Goal: Task Accomplishment & Management: Complete application form

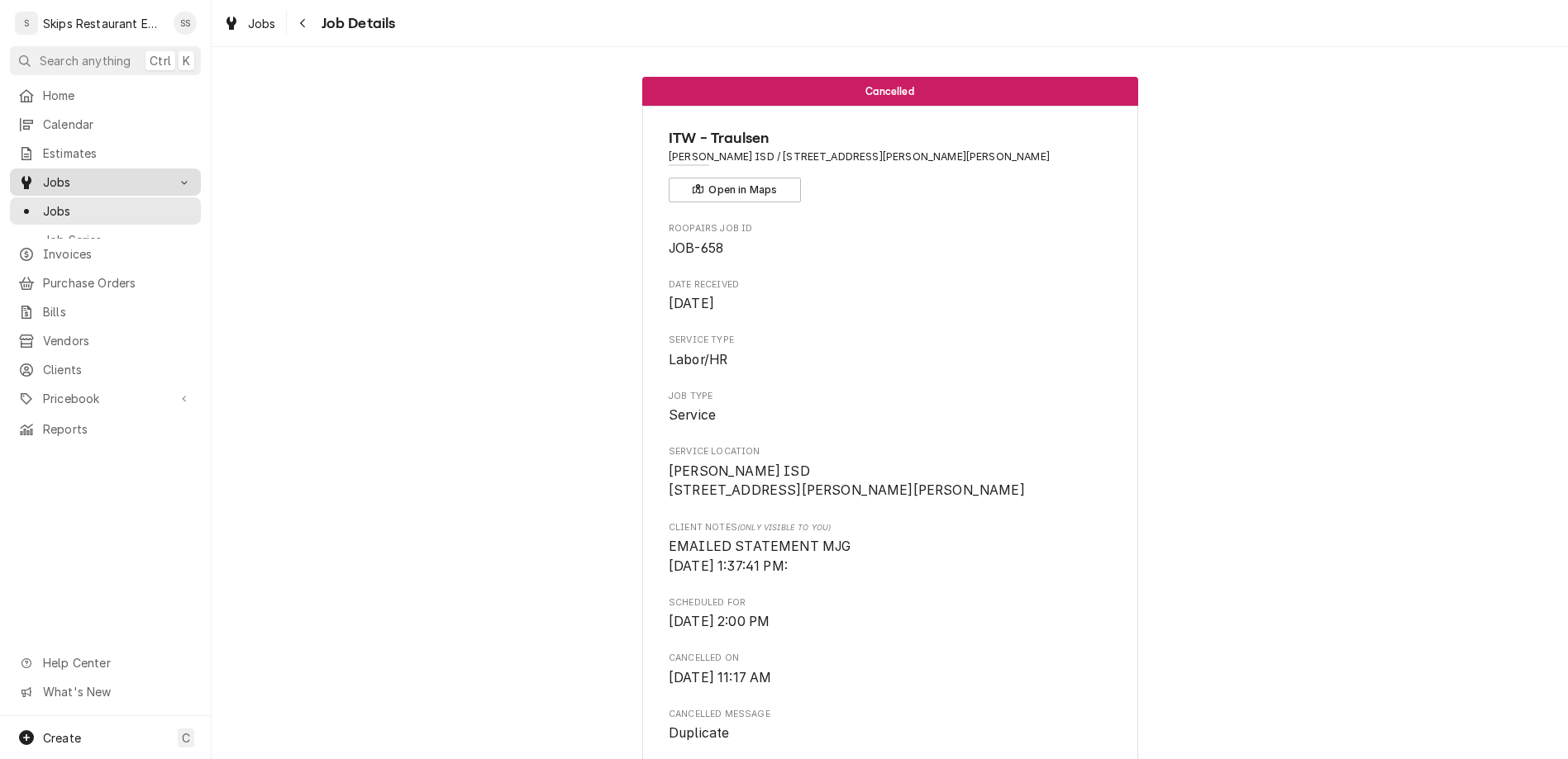
scroll to position [846, 0]
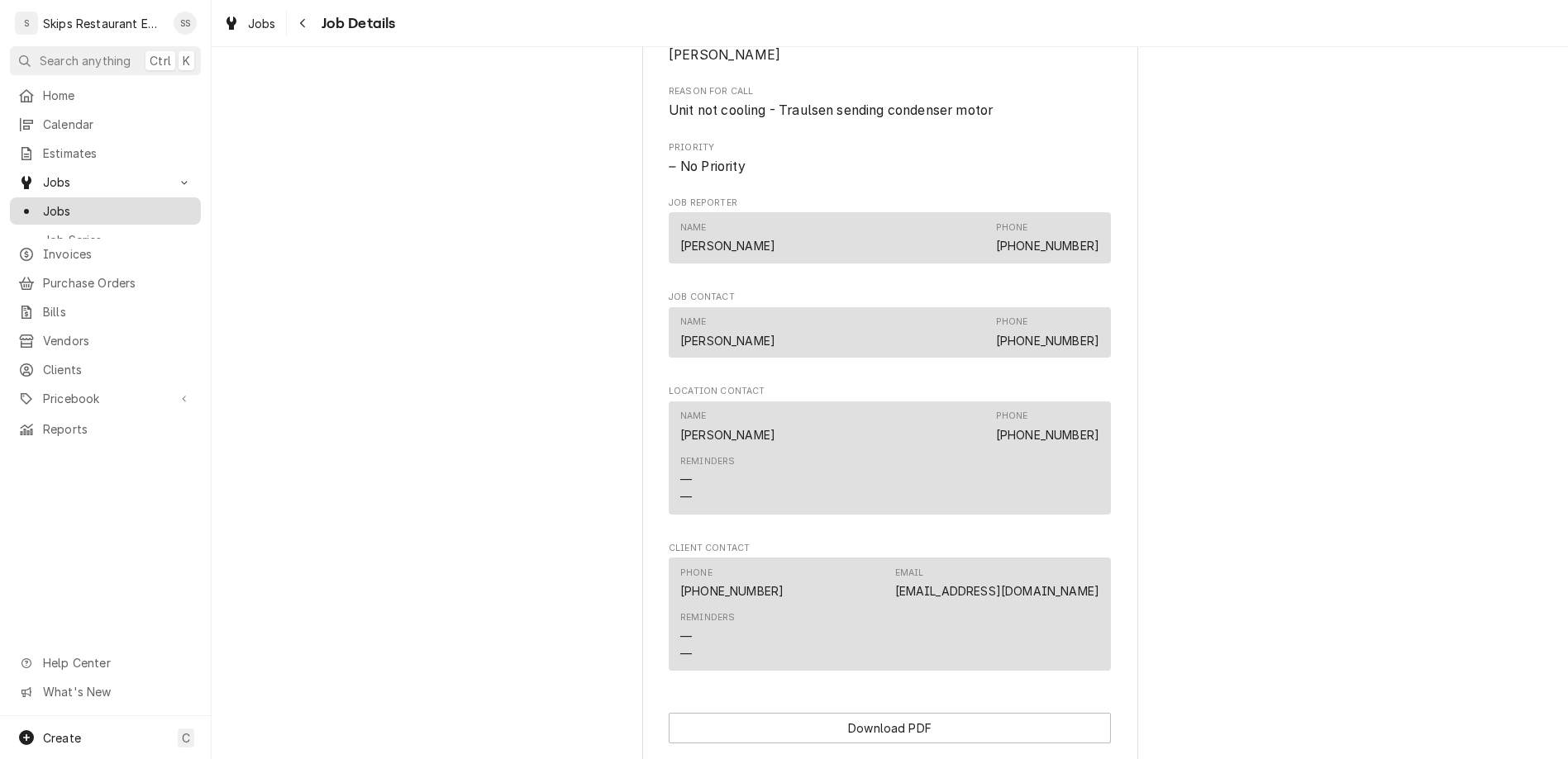
click at [43, 202] on span "Jobs" at bounding box center [117, 211] width 149 height 17
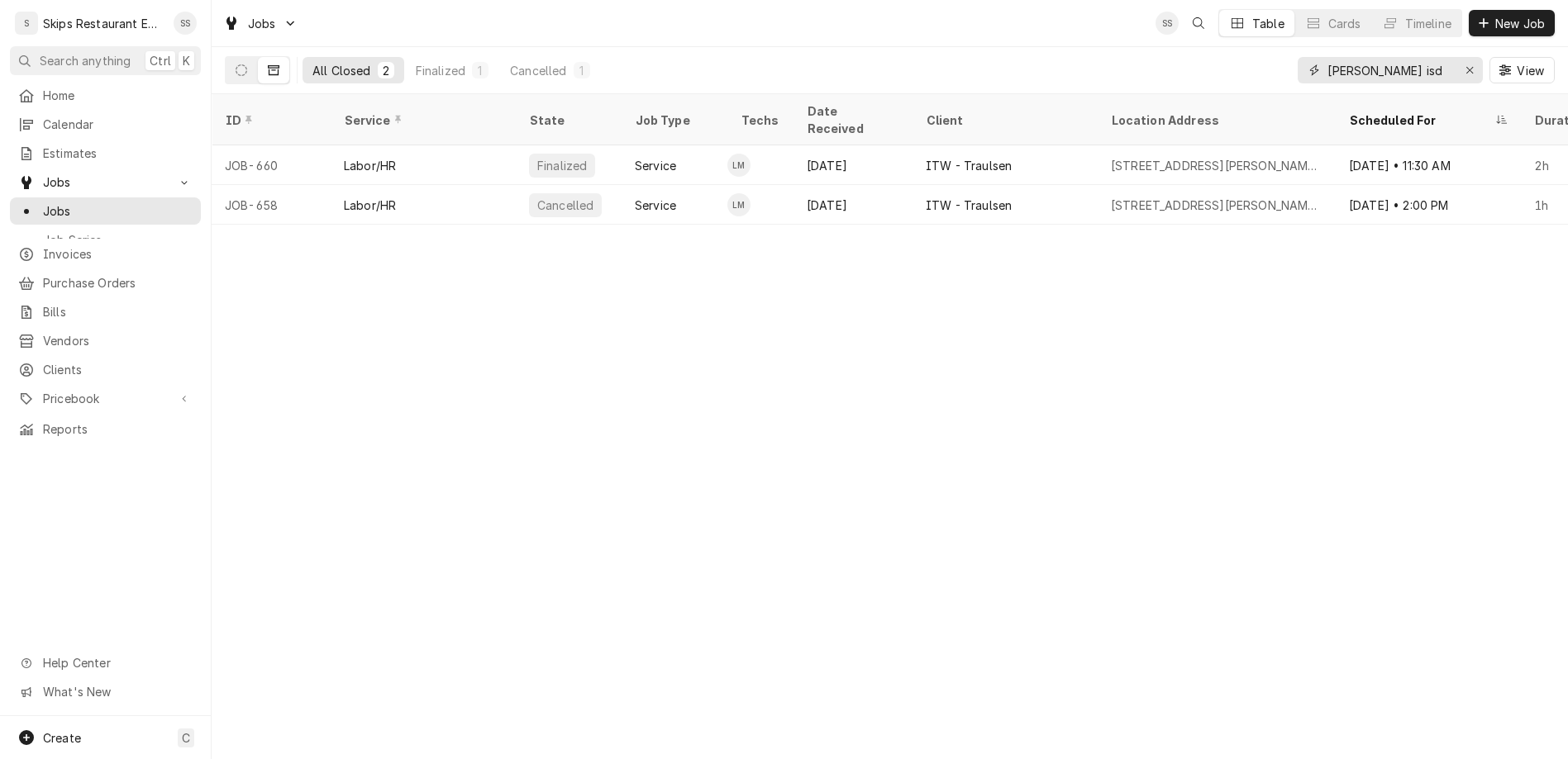
drag, startPoint x: 1431, startPoint y: 52, endPoint x: 1192, endPoint y: 59, distance: 239.1
click at [1327, 59] on input "[PERSON_NAME] isd" at bounding box center [1389, 70] width 124 height 26
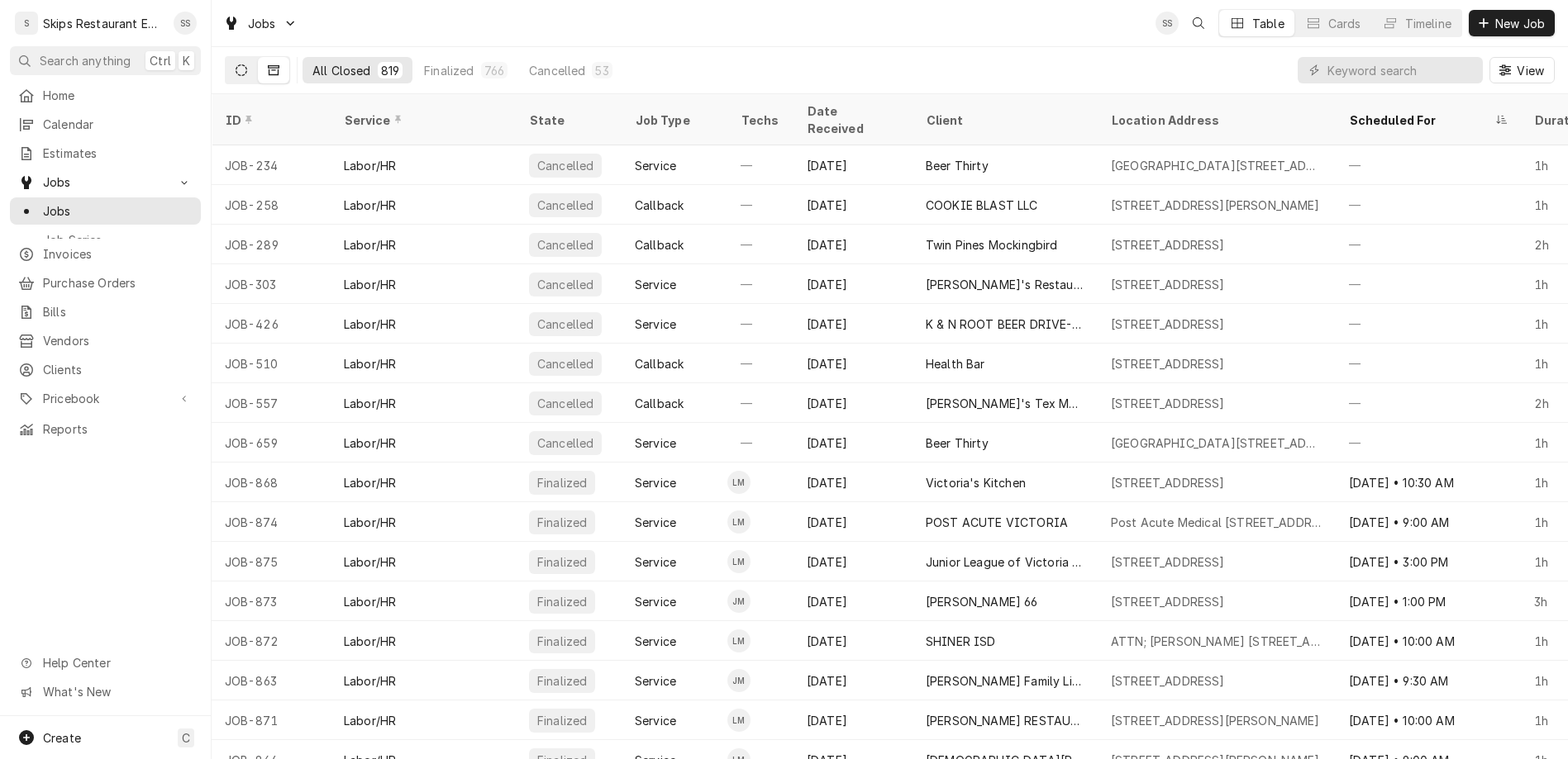
click at [236, 64] on icon "Dynamic Content Wrapper" at bounding box center [242, 70] width 12 height 12
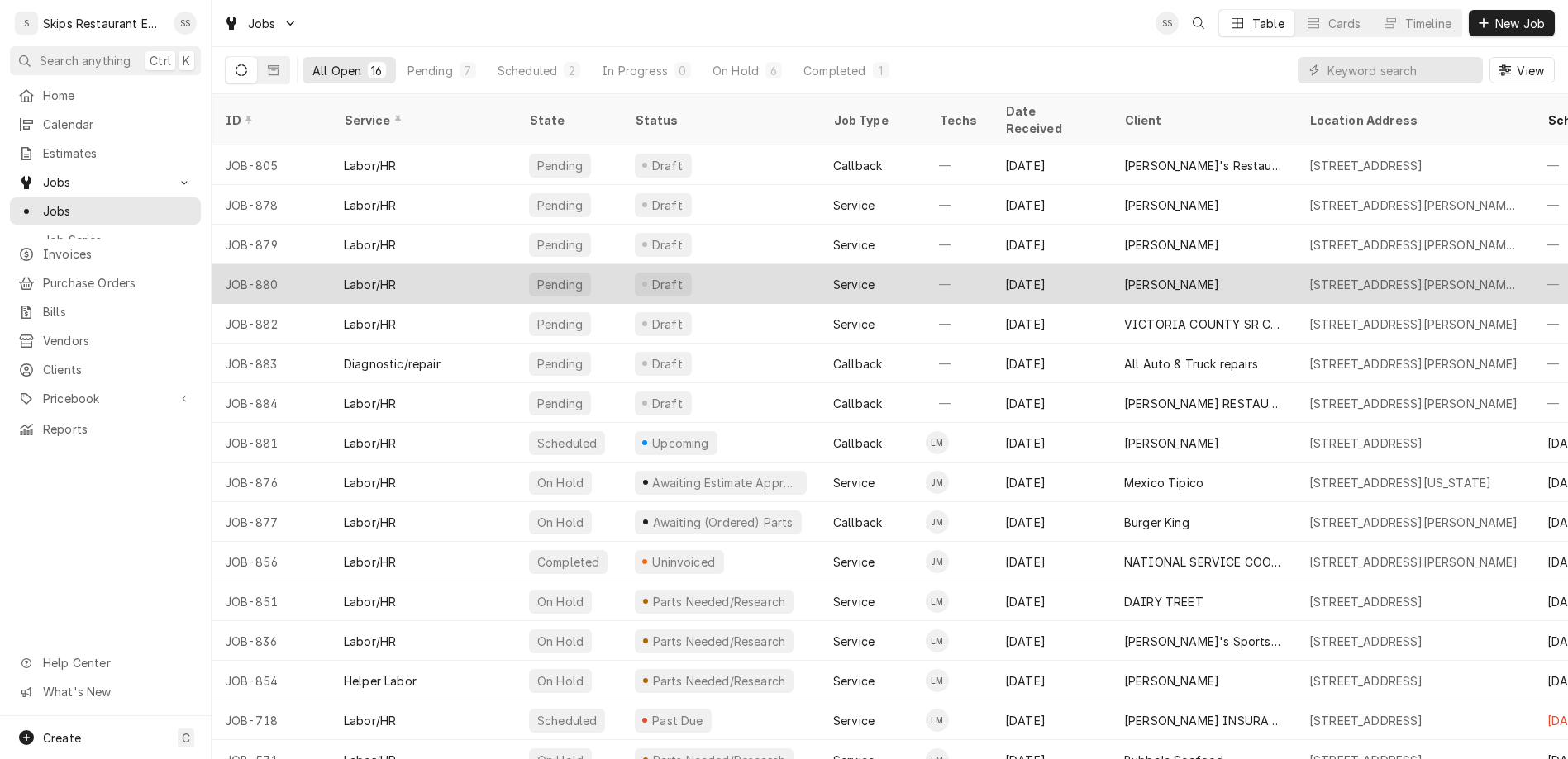
click at [1124, 276] on div "[PERSON_NAME]" at bounding box center [1171, 284] width 95 height 17
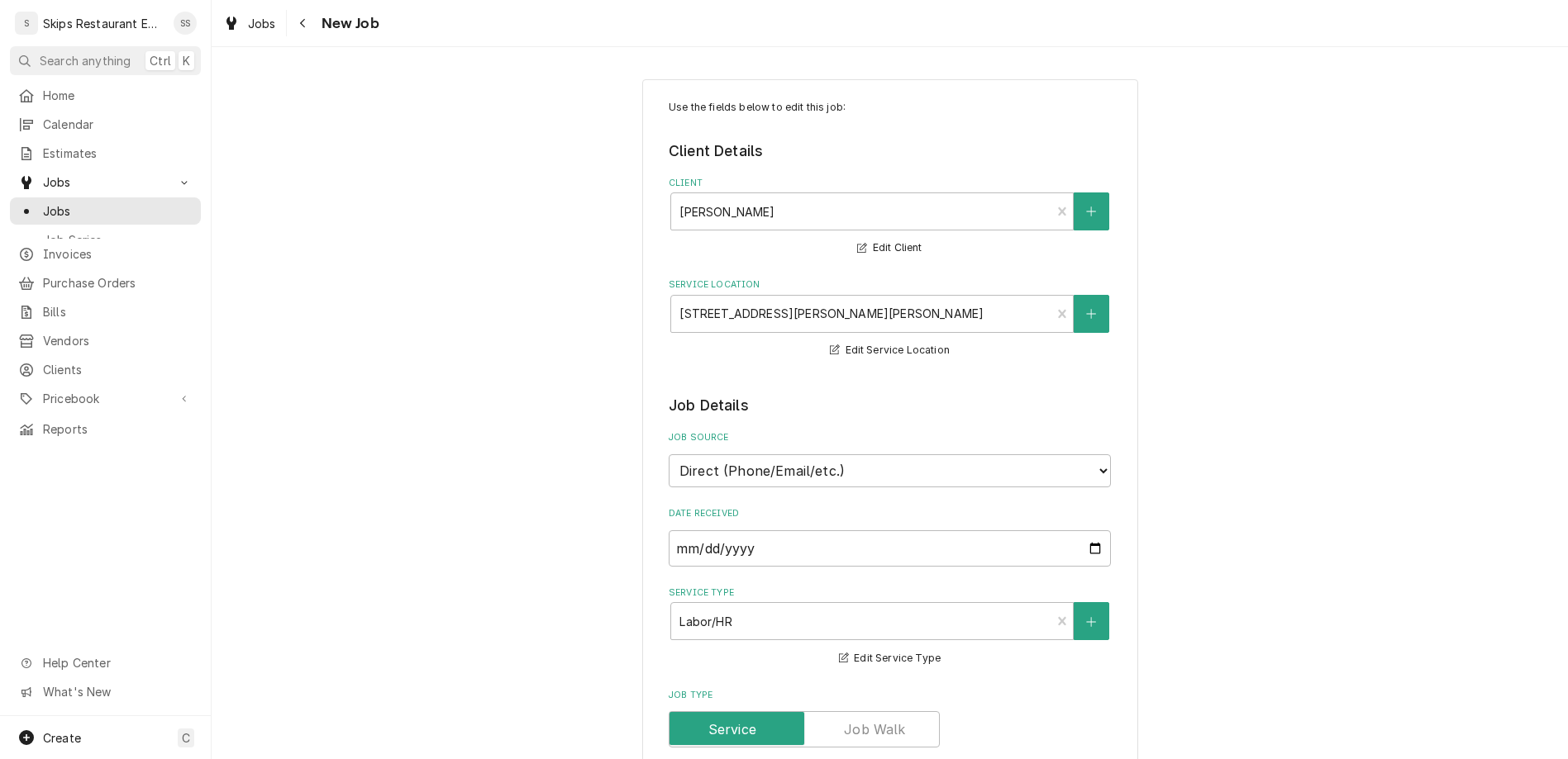
type textarea "x"
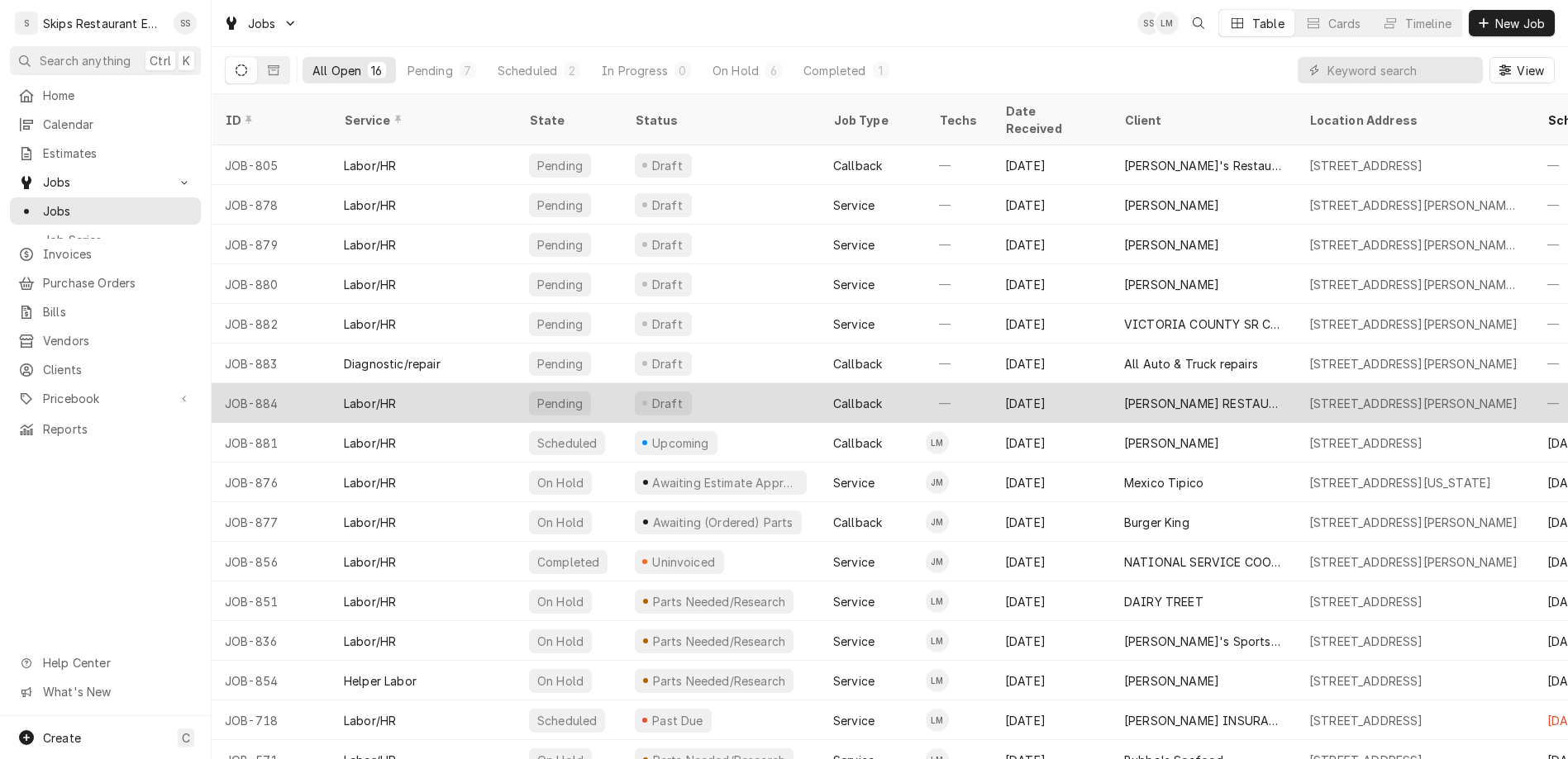
click at [1124, 395] on div "[PERSON_NAME] RESTAURANT" at bounding box center [1203, 404] width 159 height 17
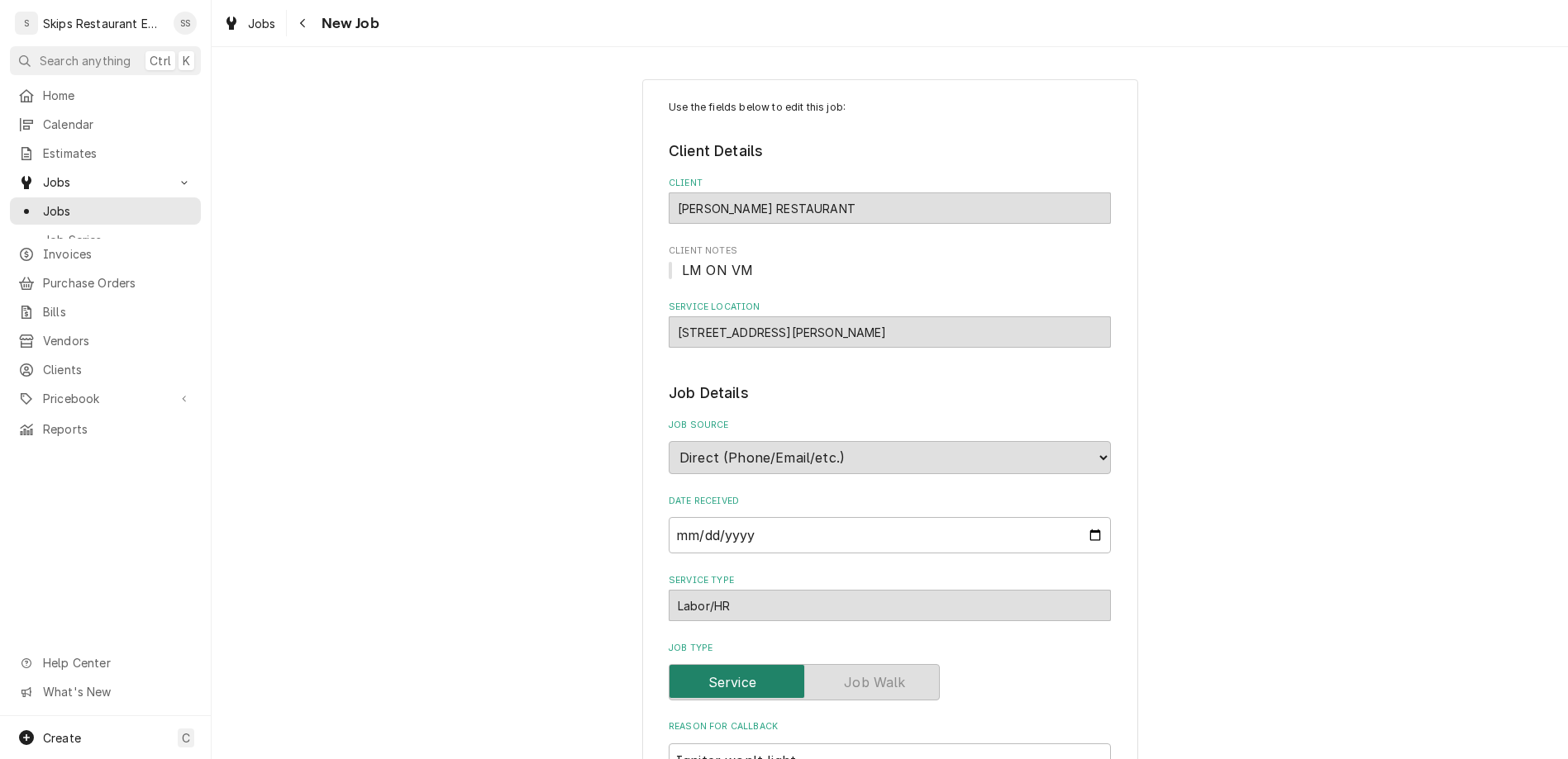
type textarea "x"
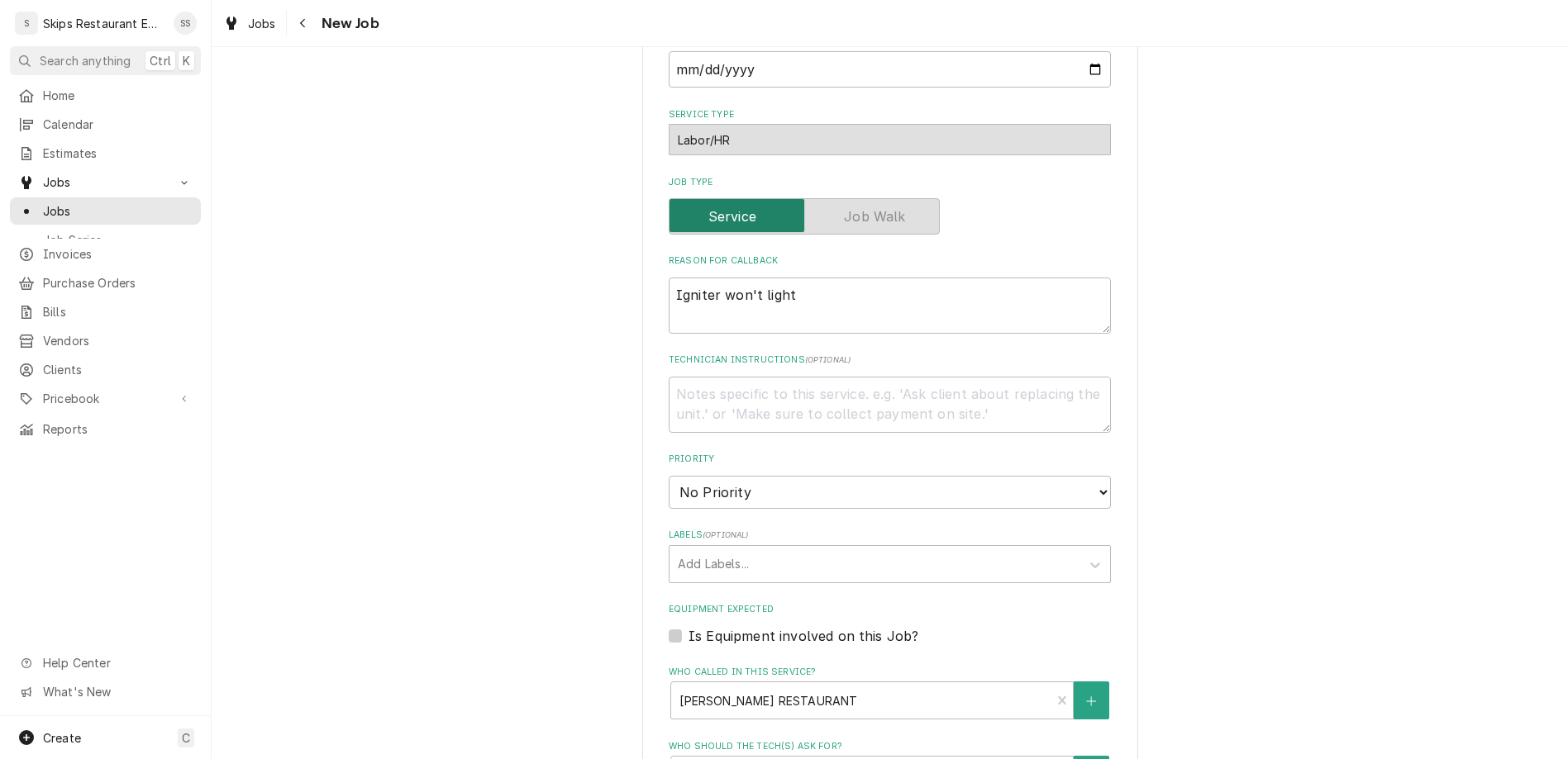
scroll to position [516, 0]
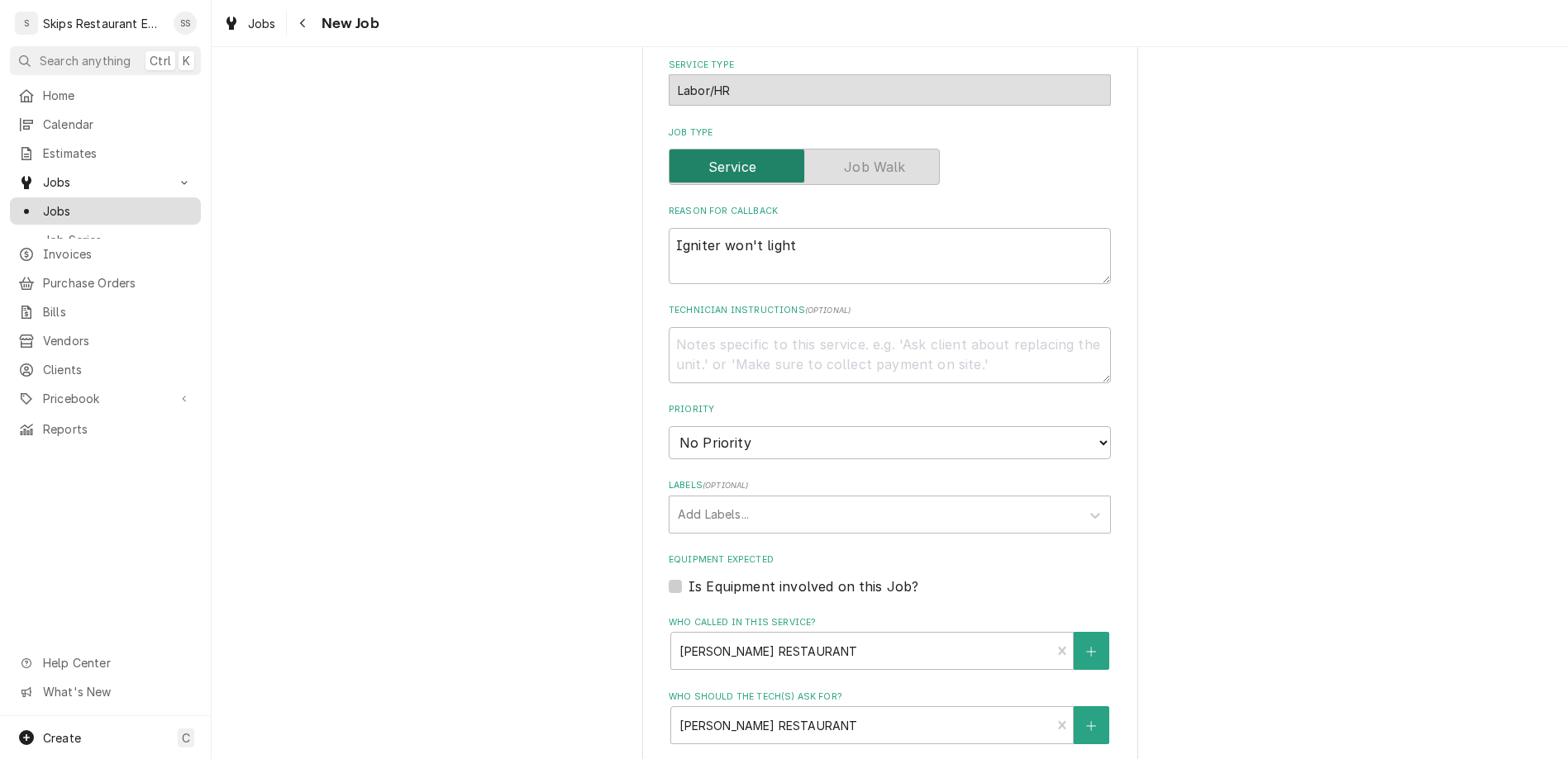
click at [50, 202] on span "Jobs" at bounding box center [117, 211] width 149 height 17
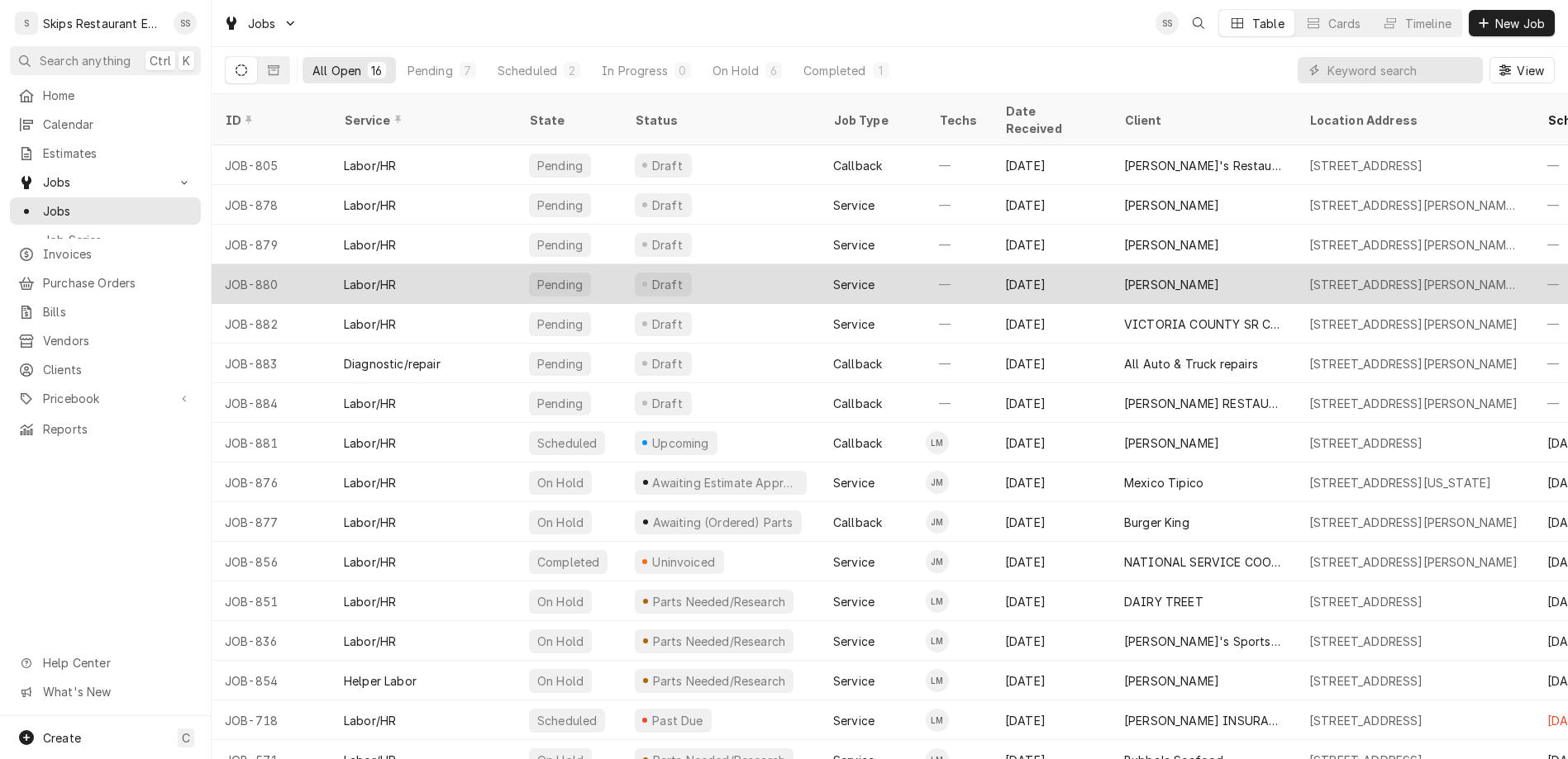
click at [931, 265] on div "—" at bounding box center [958, 284] width 66 height 39
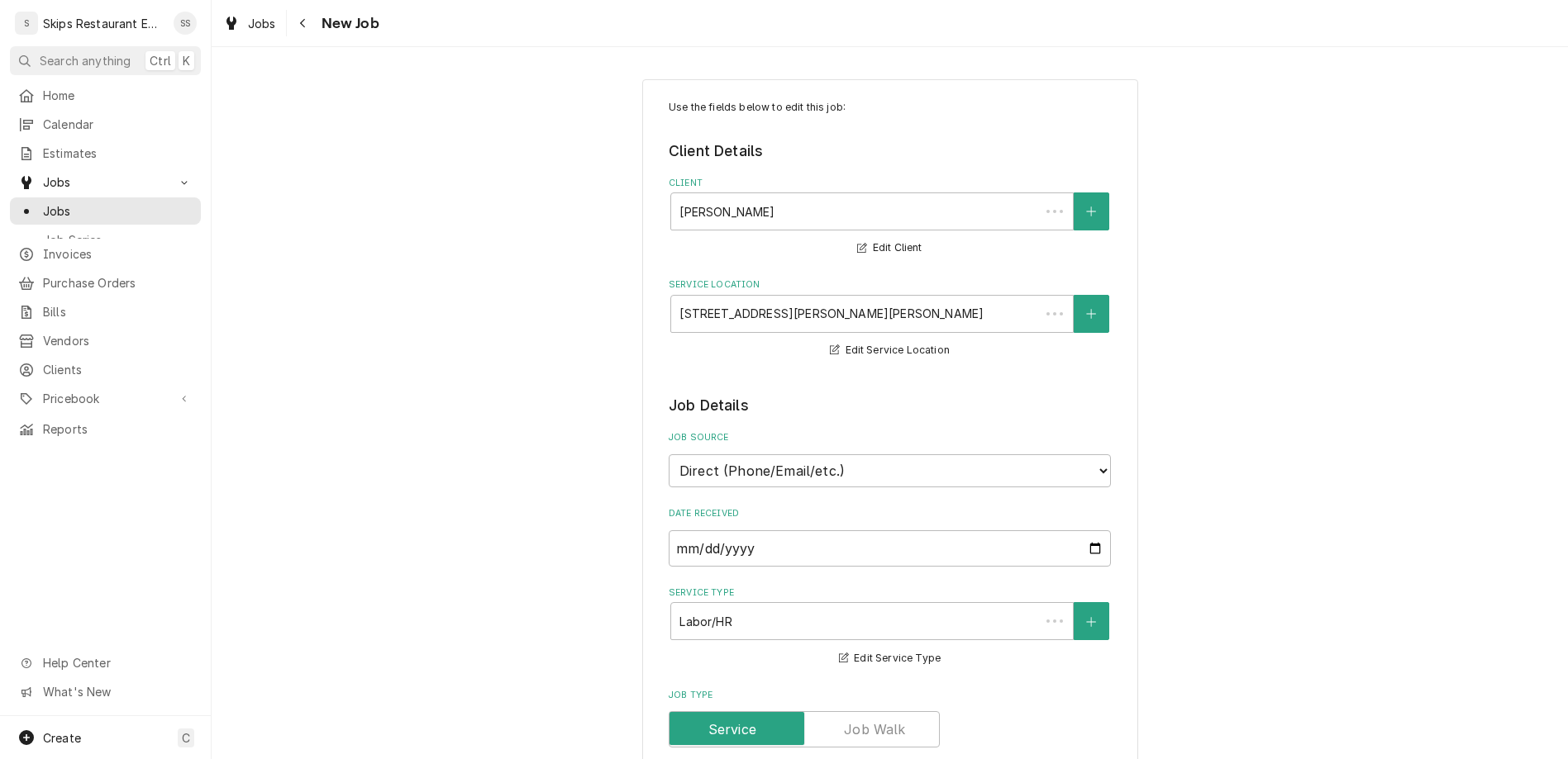
type textarea "x"
click at [50, 202] on span "Jobs" at bounding box center [117, 211] width 149 height 17
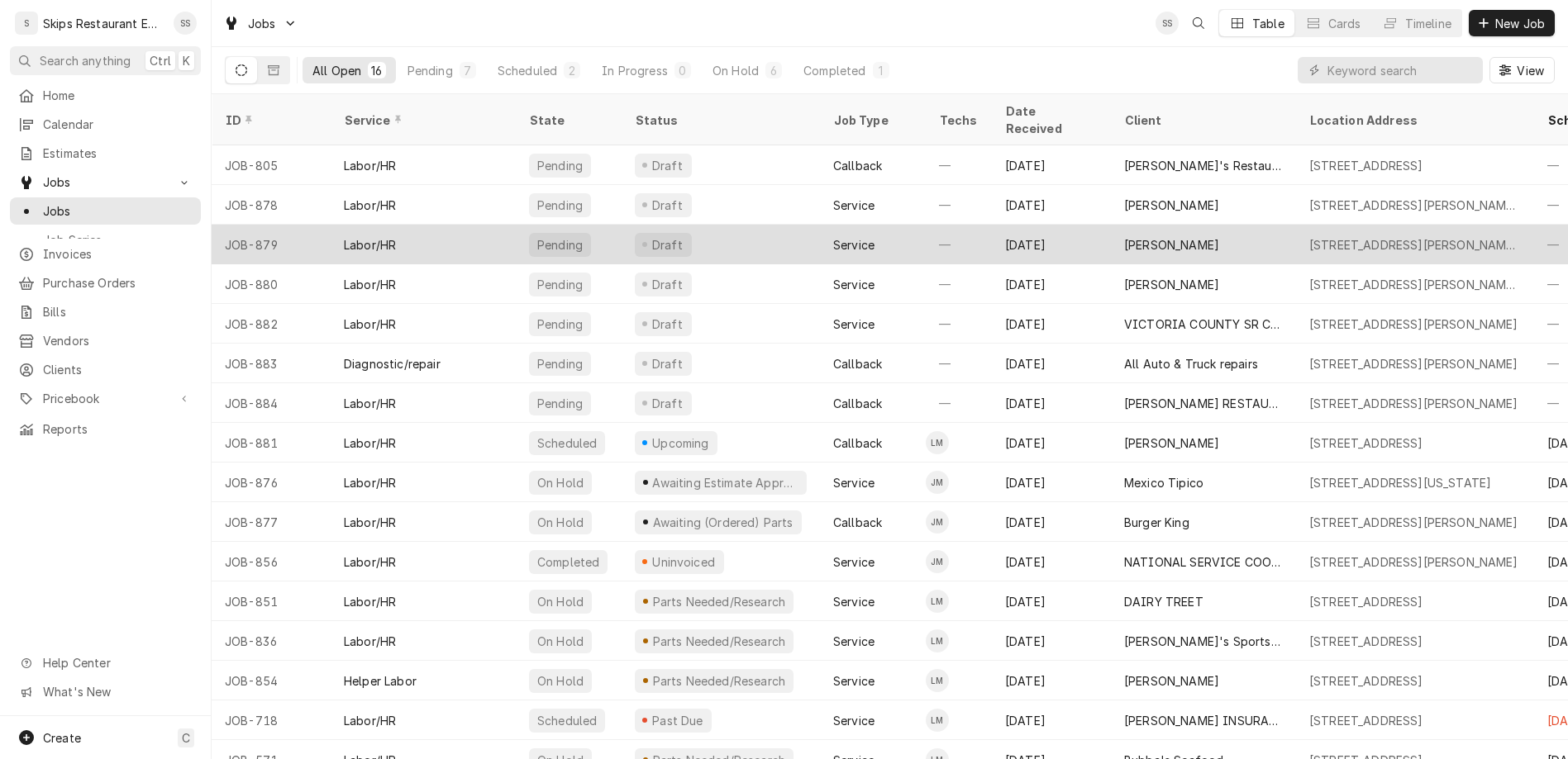
click at [1124, 236] on div "Butler, Lawrence" at bounding box center [1171, 245] width 95 height 17
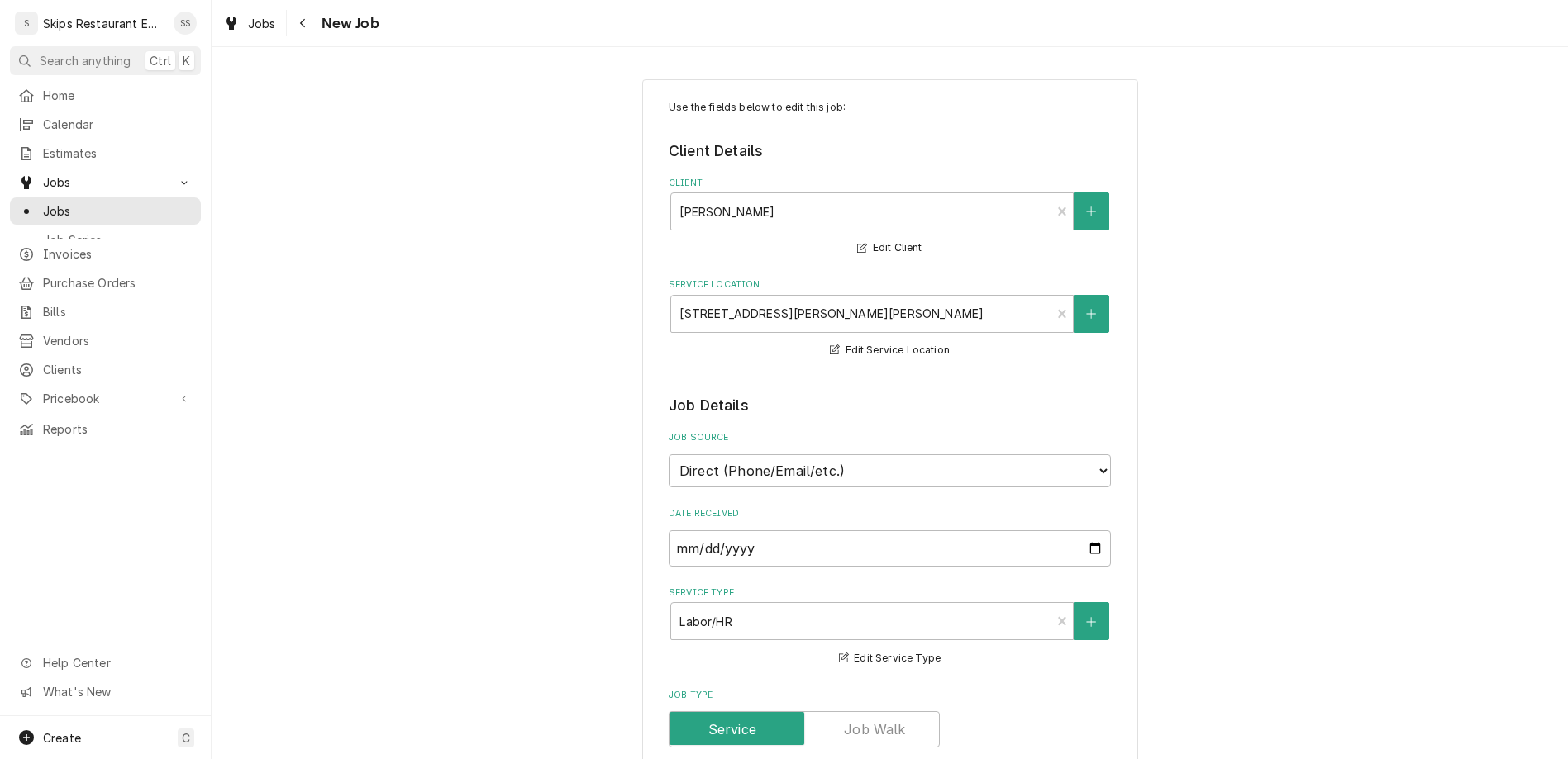
type textarea "x"
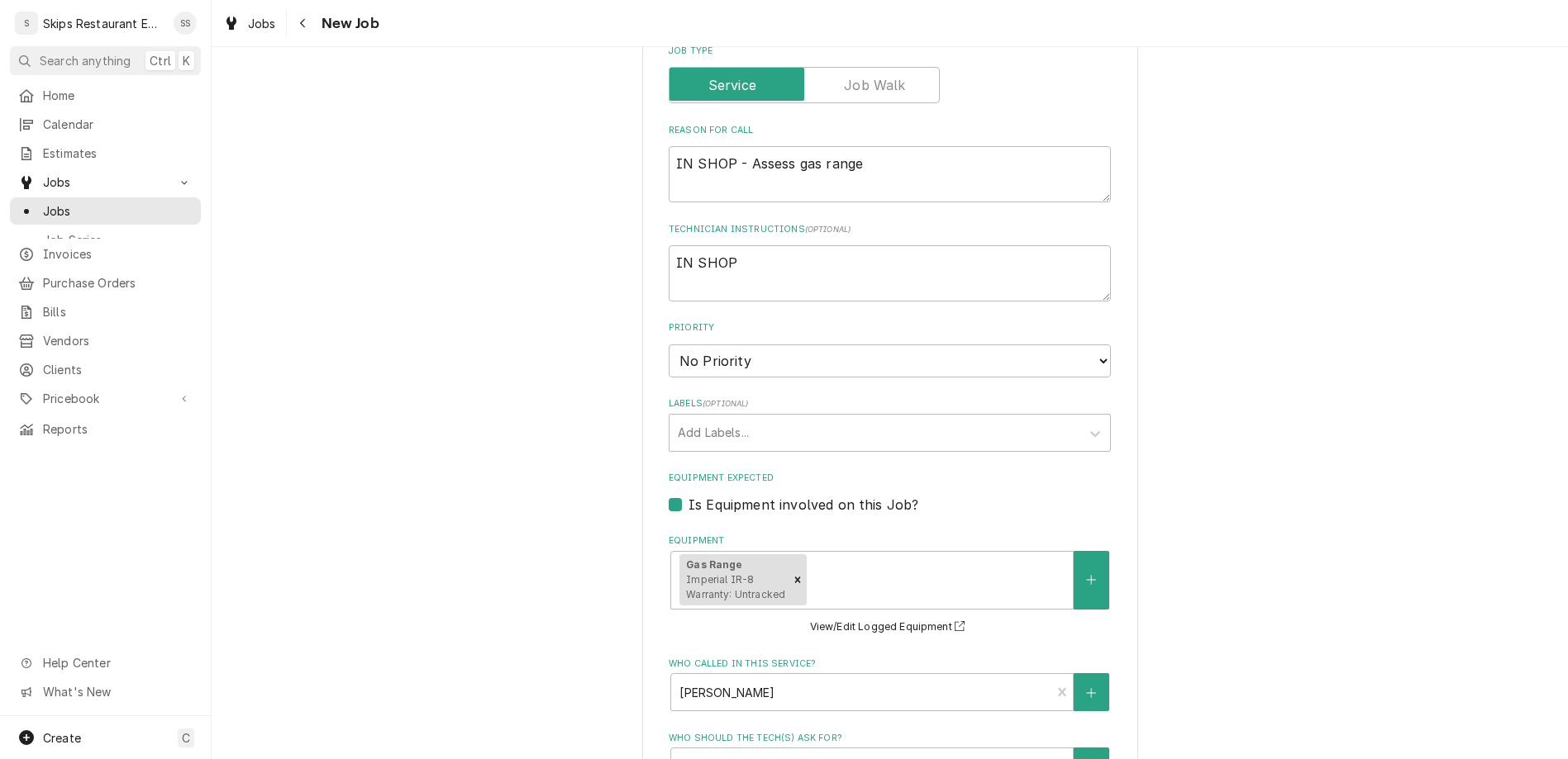
scroll to position [733, 0]
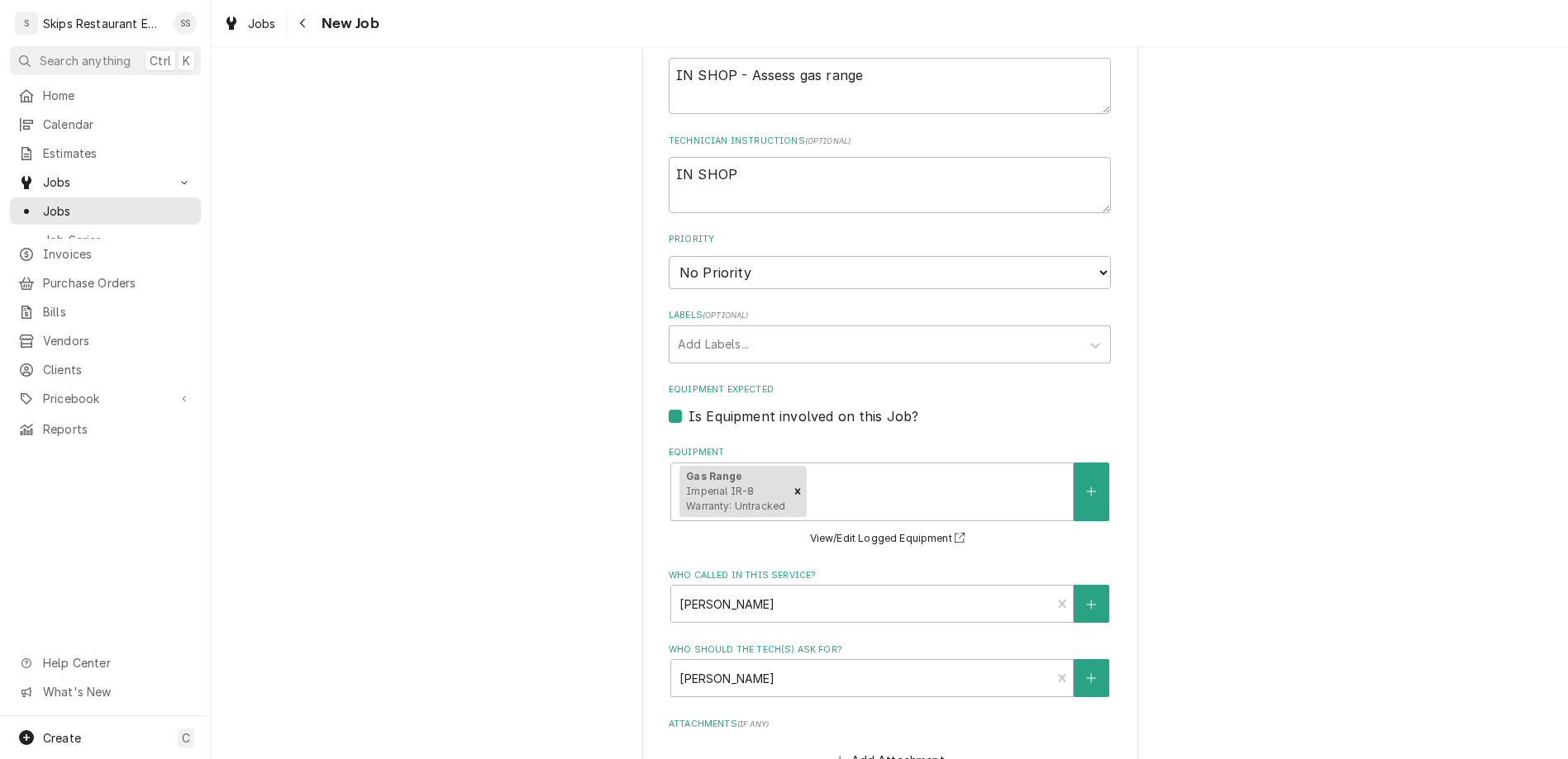
type input "2025-09-02"
type textarea "x"
select select "08:45:00"
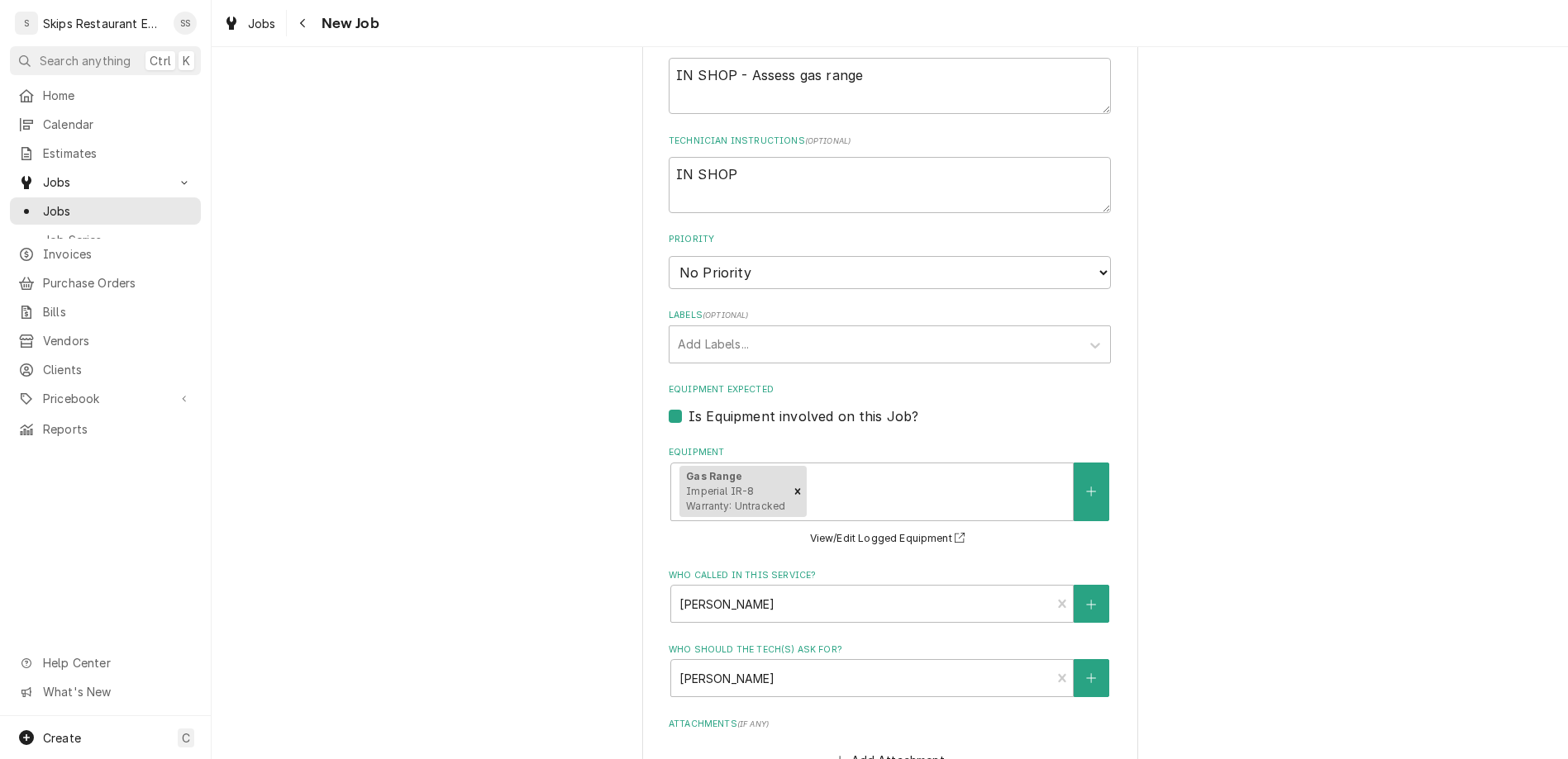
click option "8:45 AM" at bounding box center [0, 0] width 0 height 0
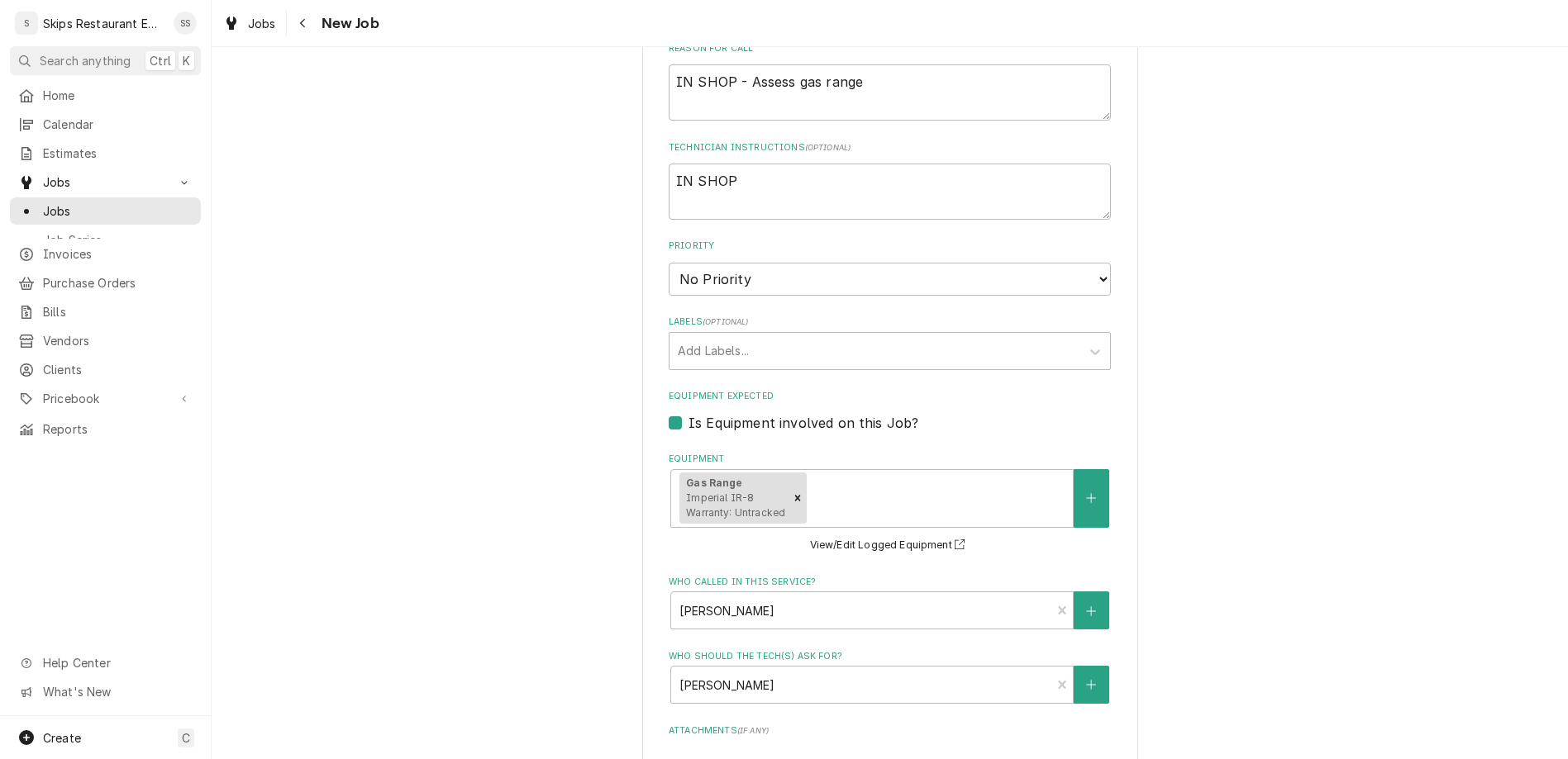
type textarea "x"
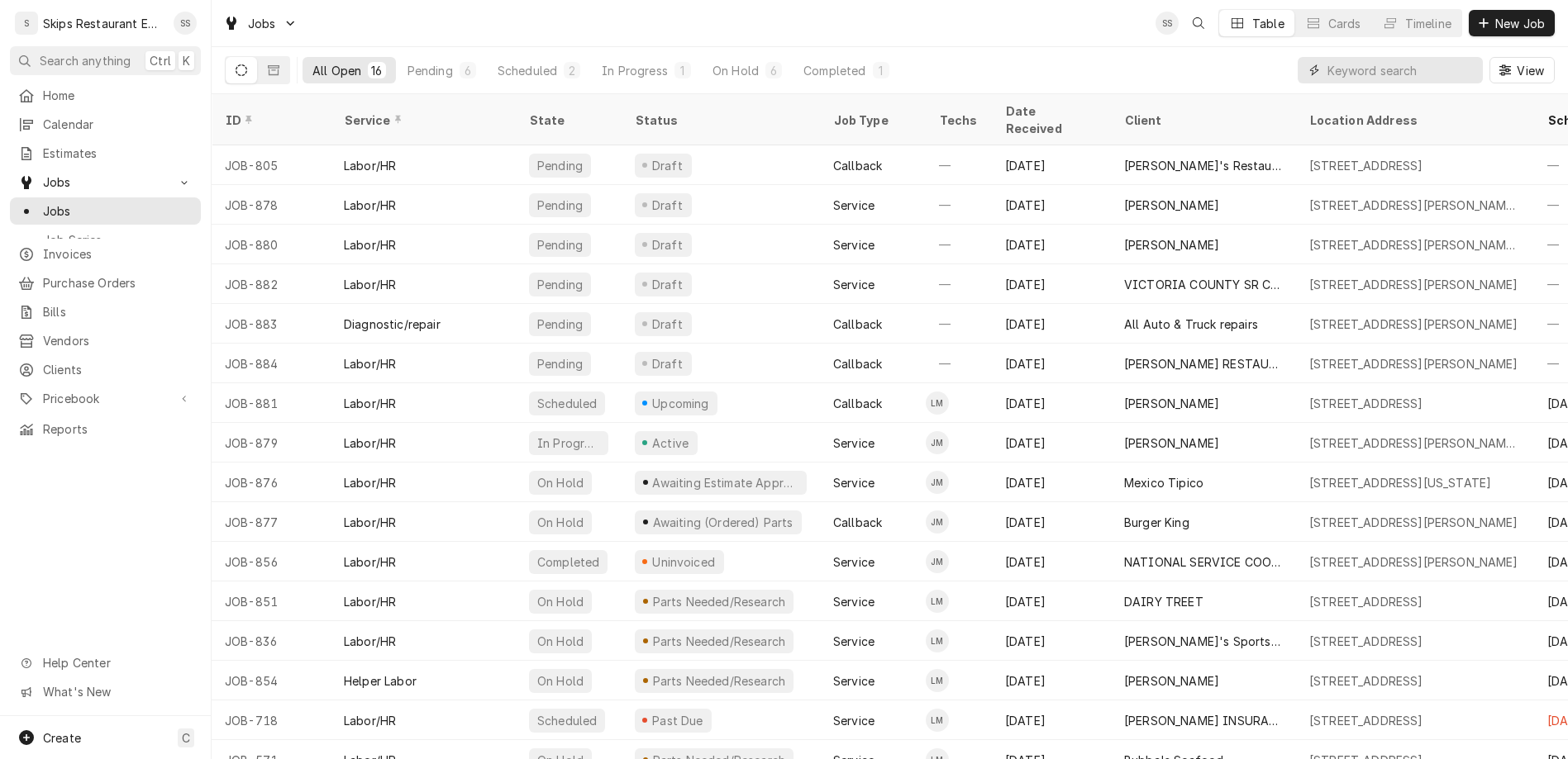
click at [1449, 57] on input "Dynamic Content Wrapper" at bounding box center [1401, 70] width 147 height 26
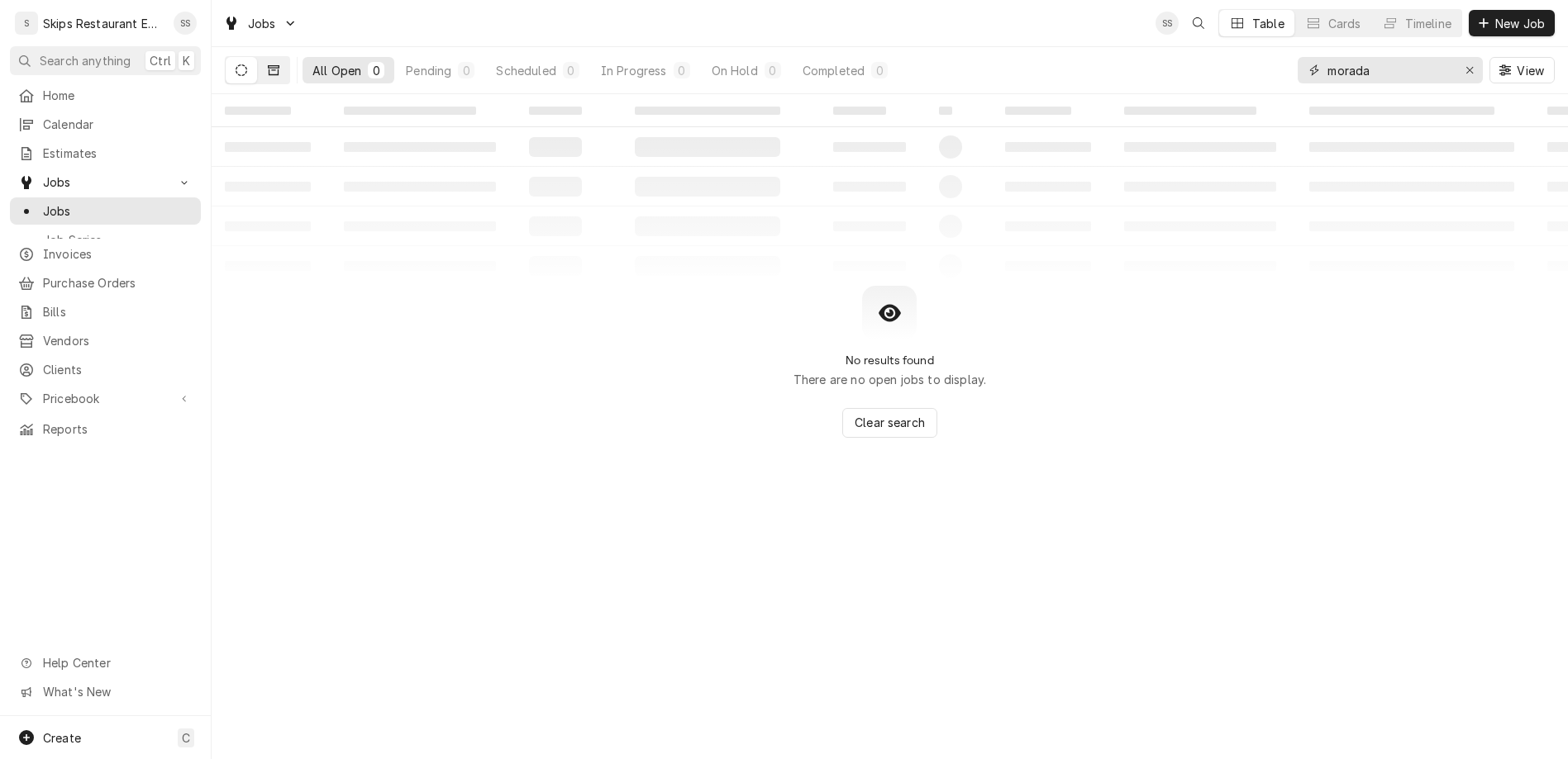
type input "morada"
click at [268, 64] on icon "Dynamic Content Wrapper" at bounding box center [274, 70] width 12 height 12
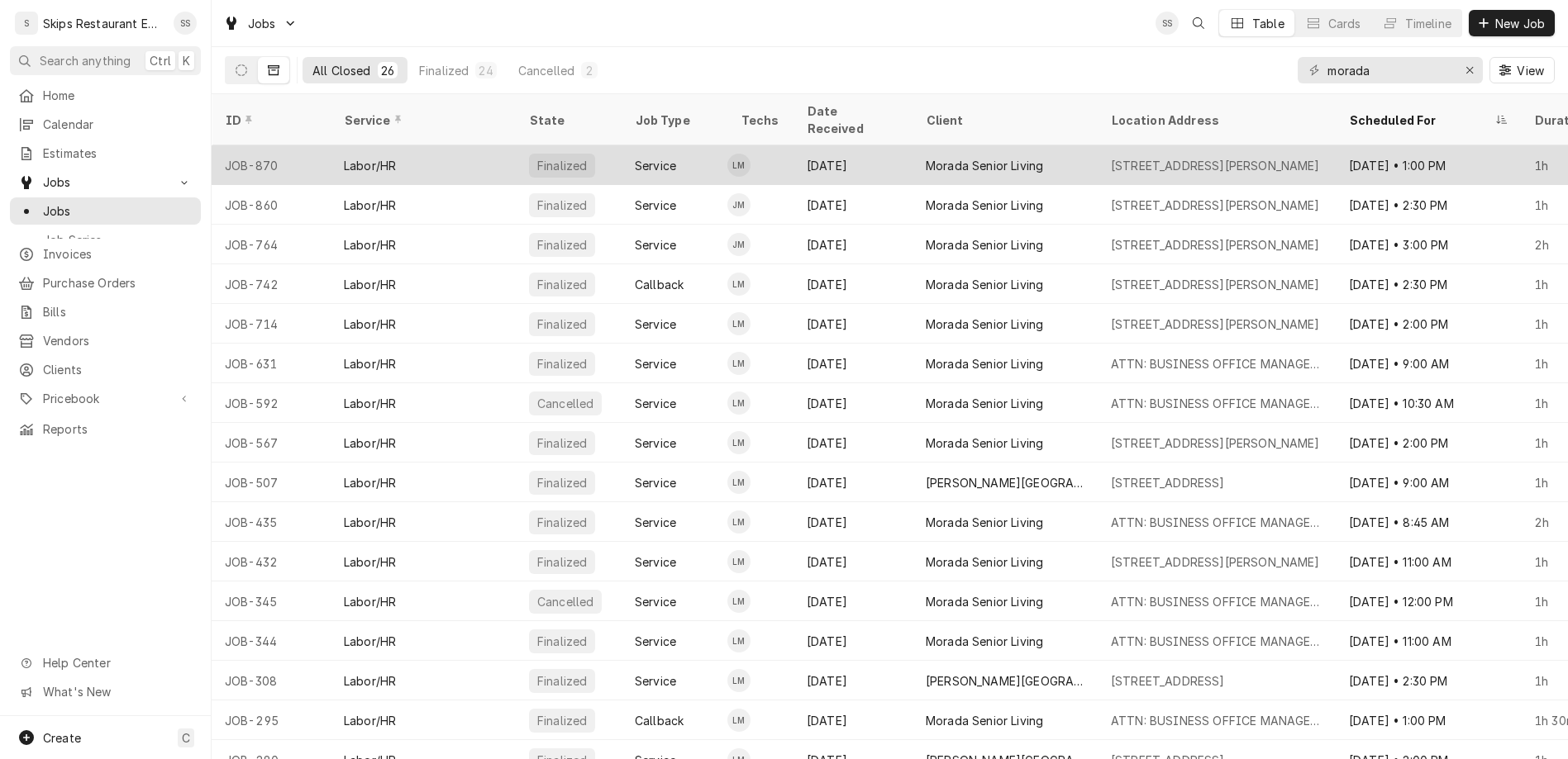
click at [926, 157] on div "Morada Senior Living" at bounding box center [984, 166] width 117 height 17
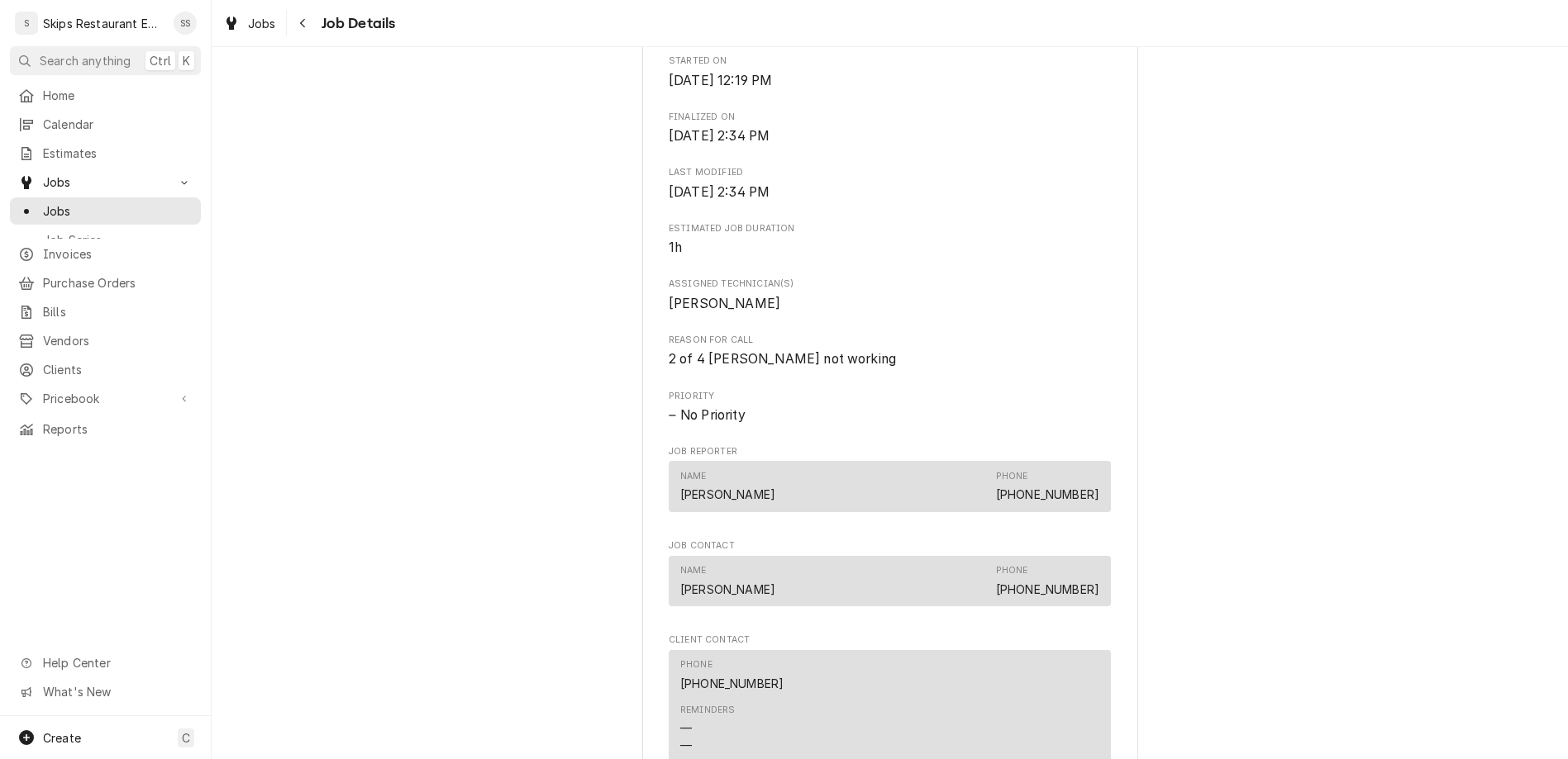
scroll to position [645, 0]
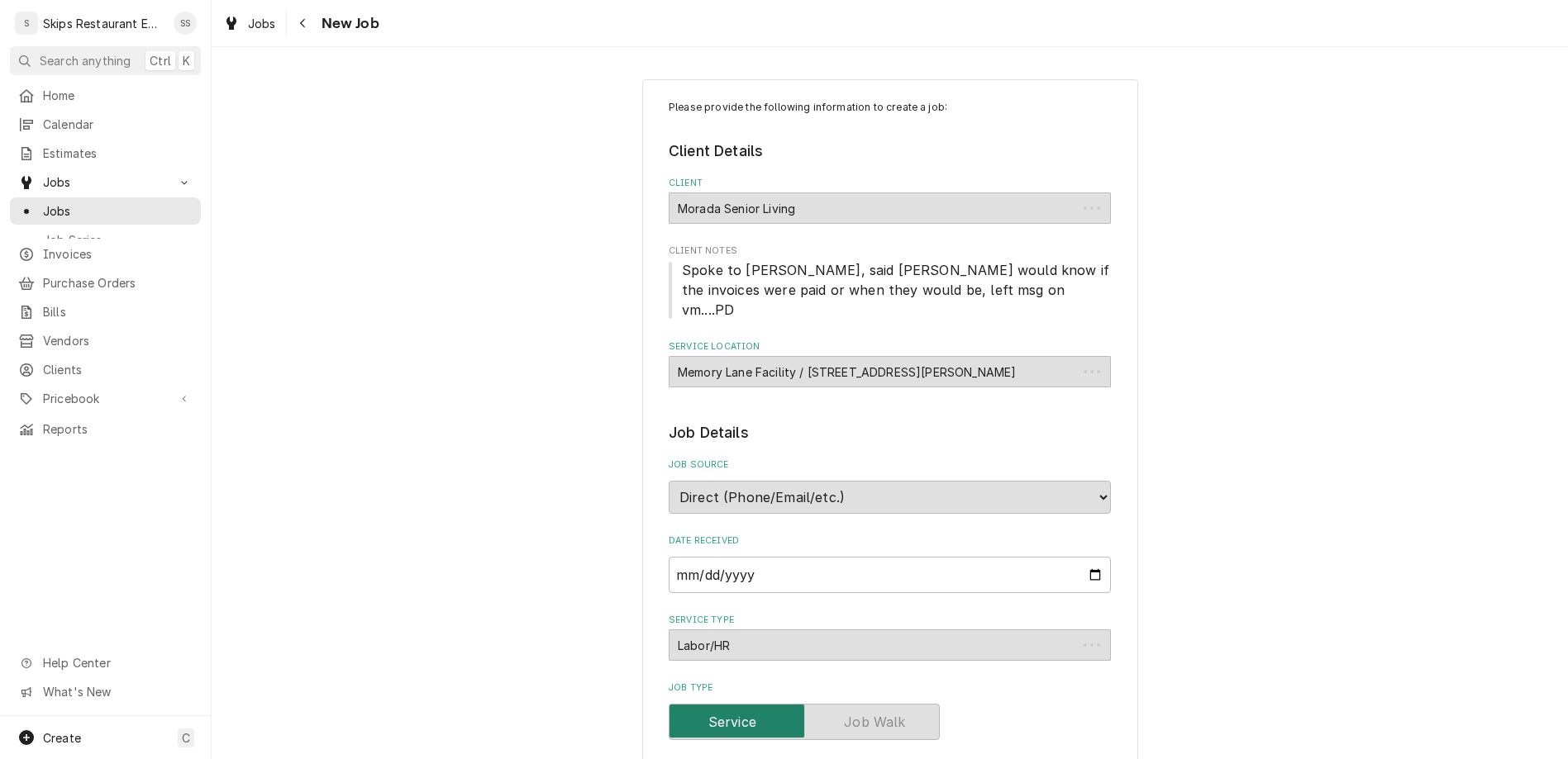
type textarea "x"
drag, startPoint x: 822, startPoint y: 591, endPoint x: 622, endPoint y: 589, distance: 200.0
type textarea "w"
type textarea "x"
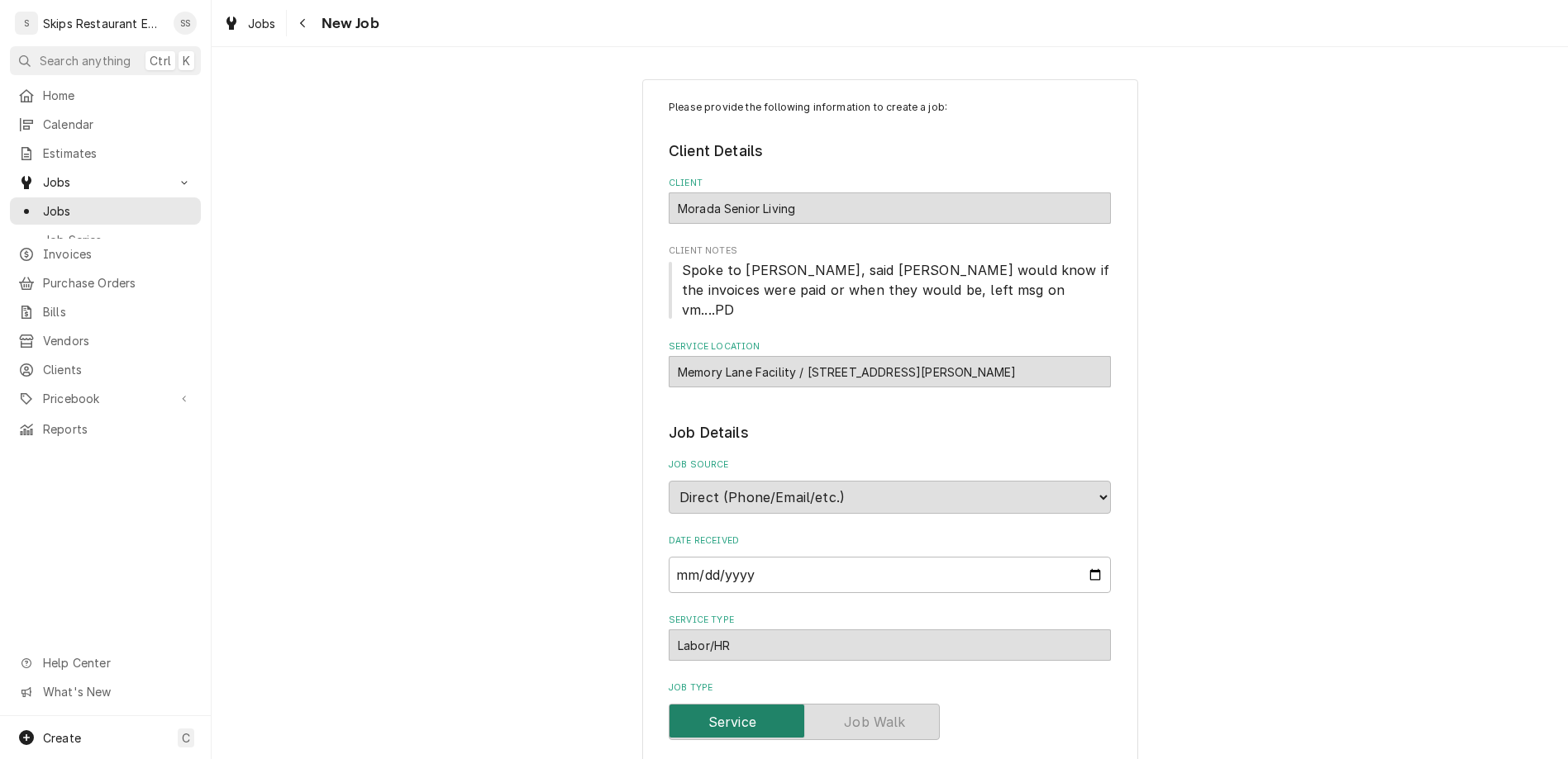
type textarea "we"
type textarea "x"
type textarea "wel"
type textarea "x"
type textarea "well"
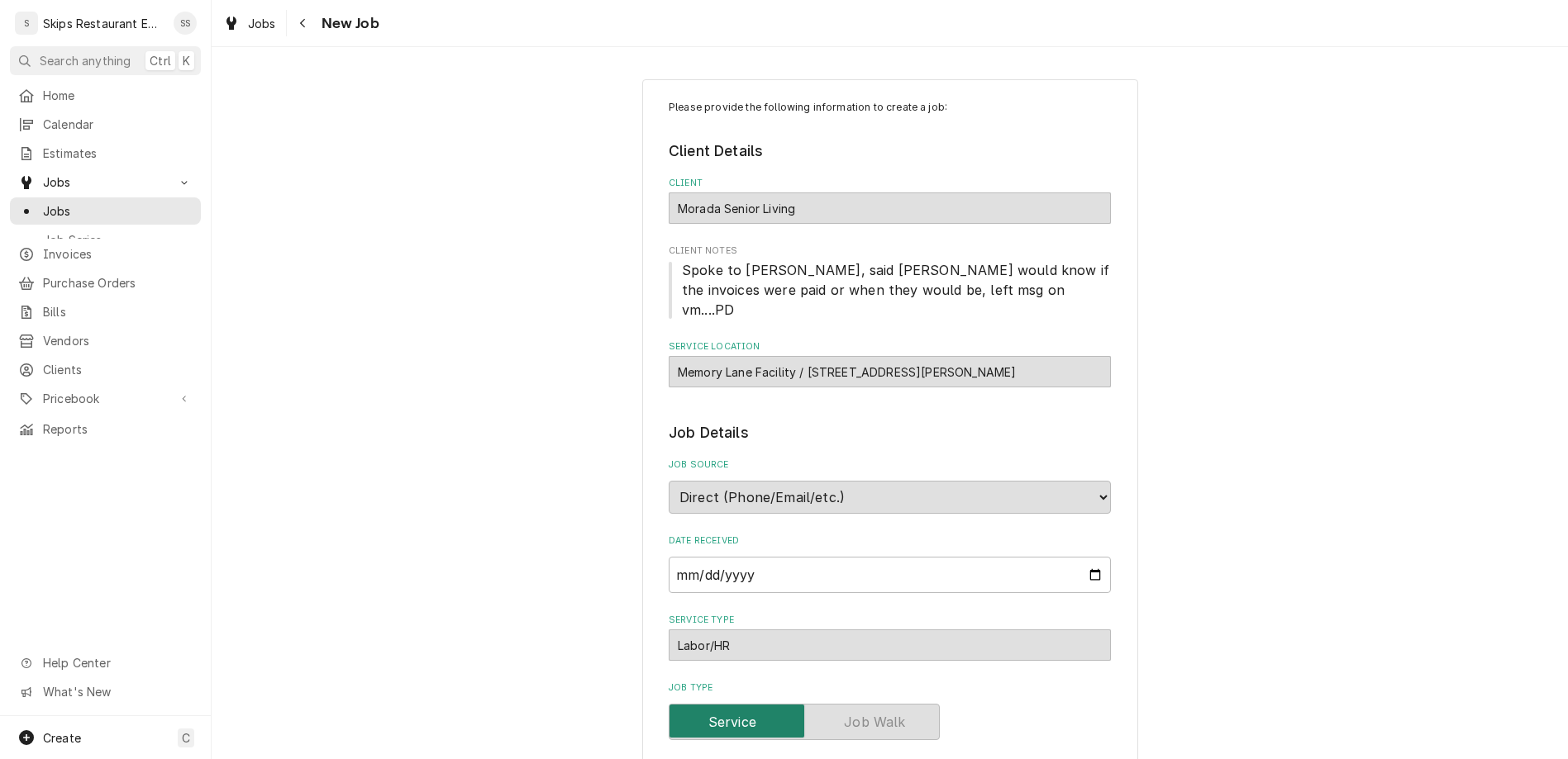
type textarea "x"
type textarea "well"
type textarea "x"
type textarea "well #"
type textarea "x"
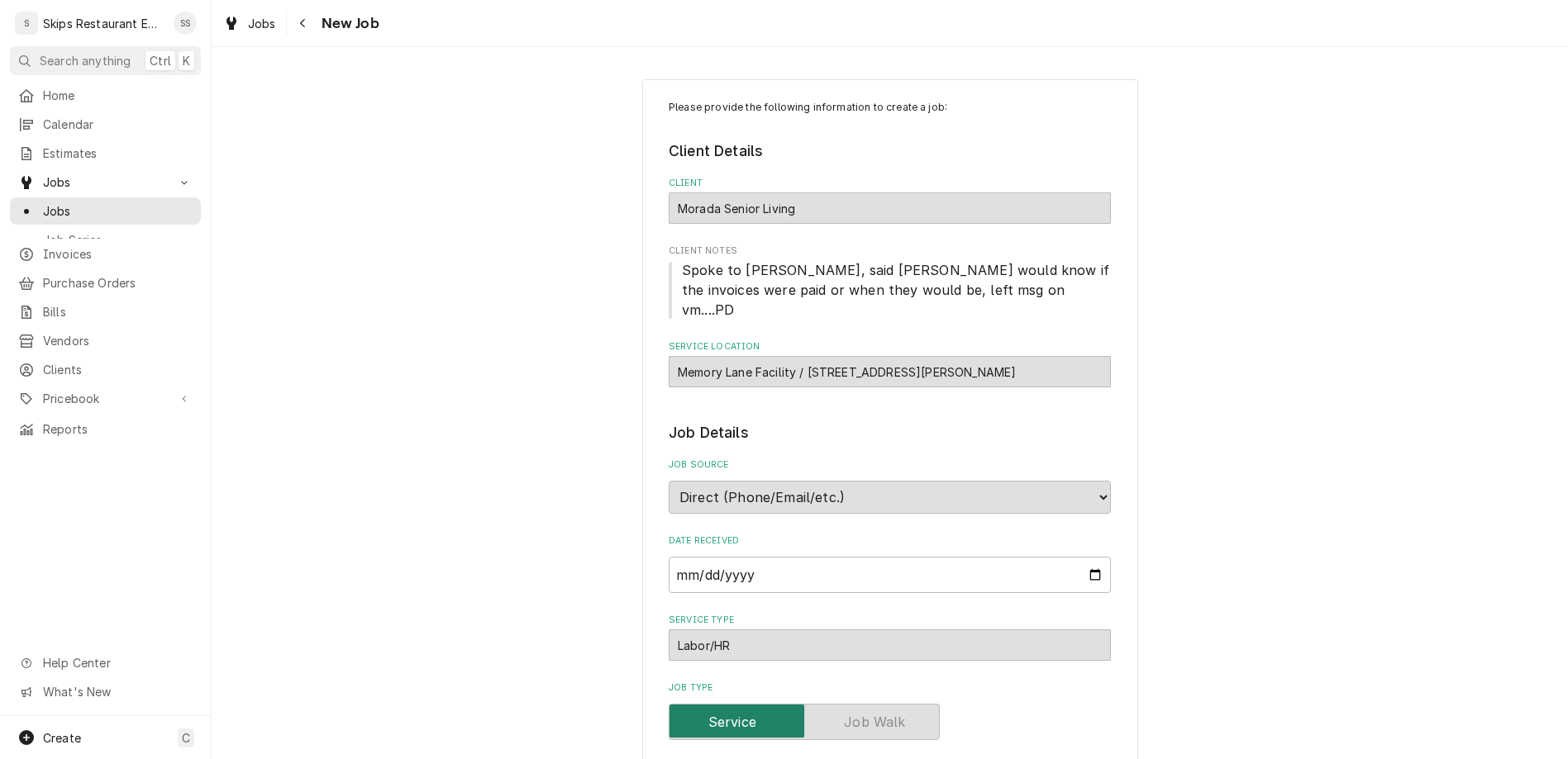
type textarea "well #1"
type textarea "x"
type textarea "well #1"
type textarea "x"
type textarea "well #1 n"
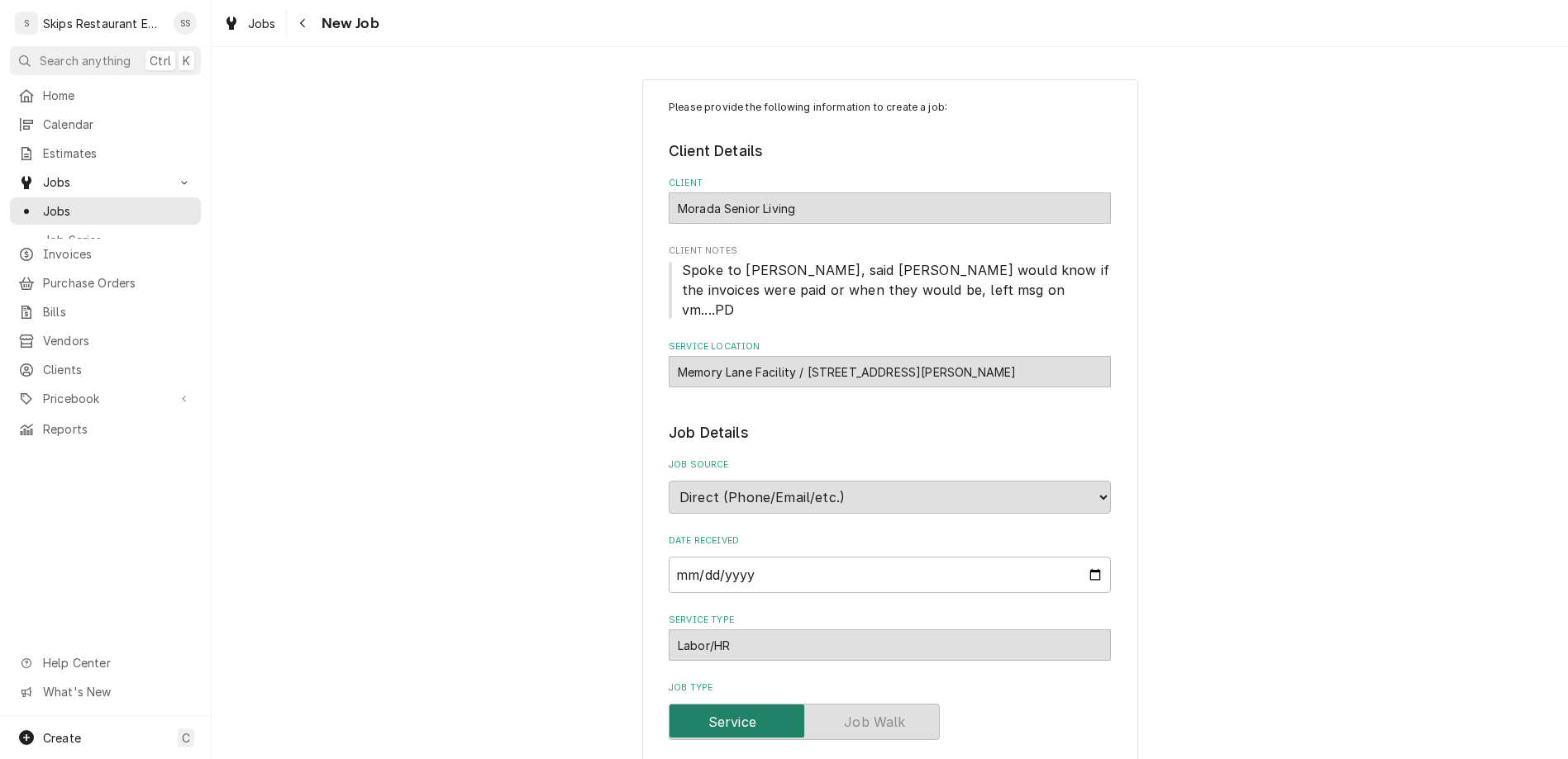
type textarea "x"
type textarea "well #1 not"
type textarea "x"
type textarea "well #1 not W"
type textarea "x"
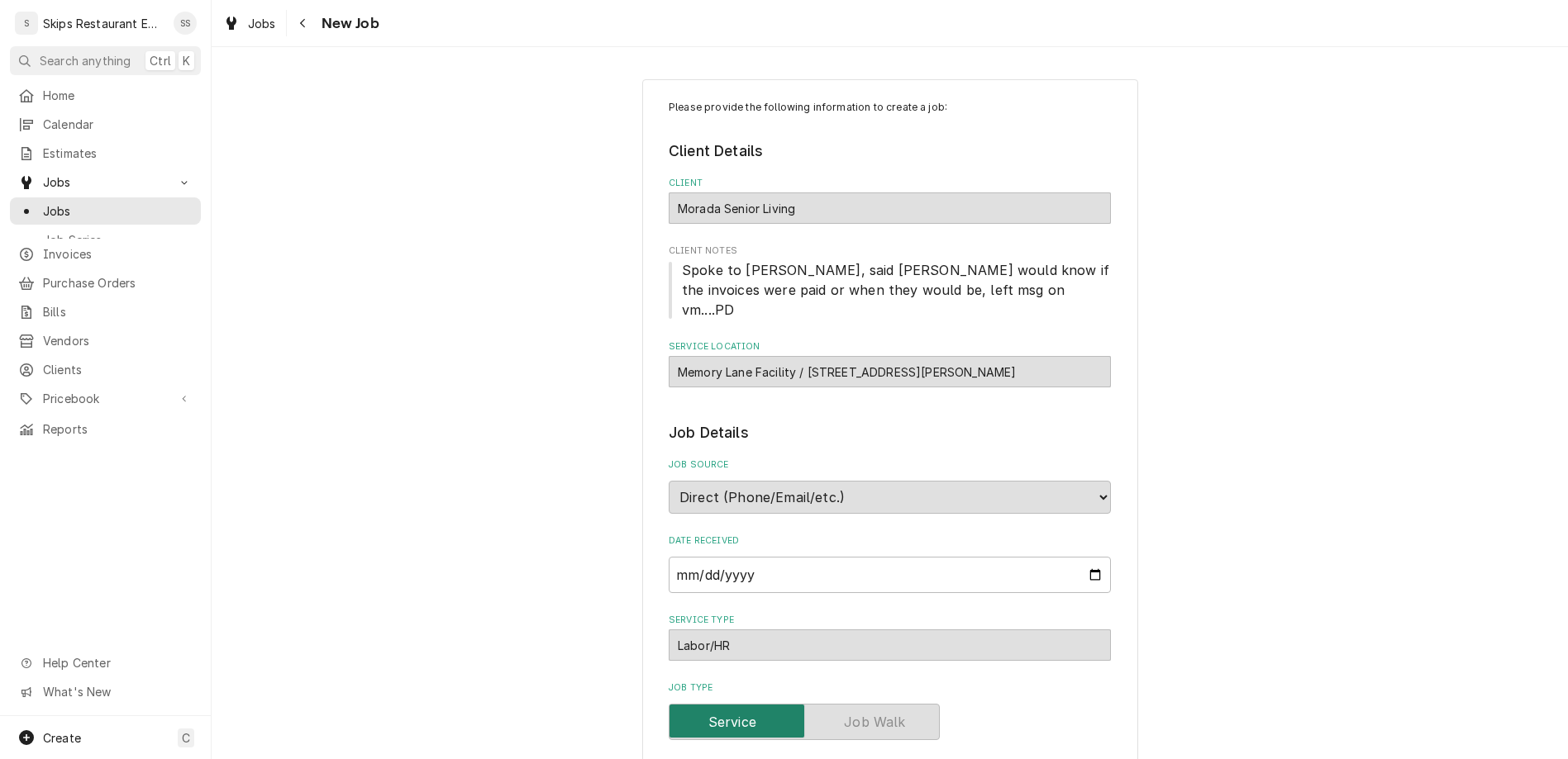
type textarea "well #1 not Wo"
type textarea "x"
type textarea "well #1 not Wor"
type textarea "x"
type textarea "well #1 not Work"
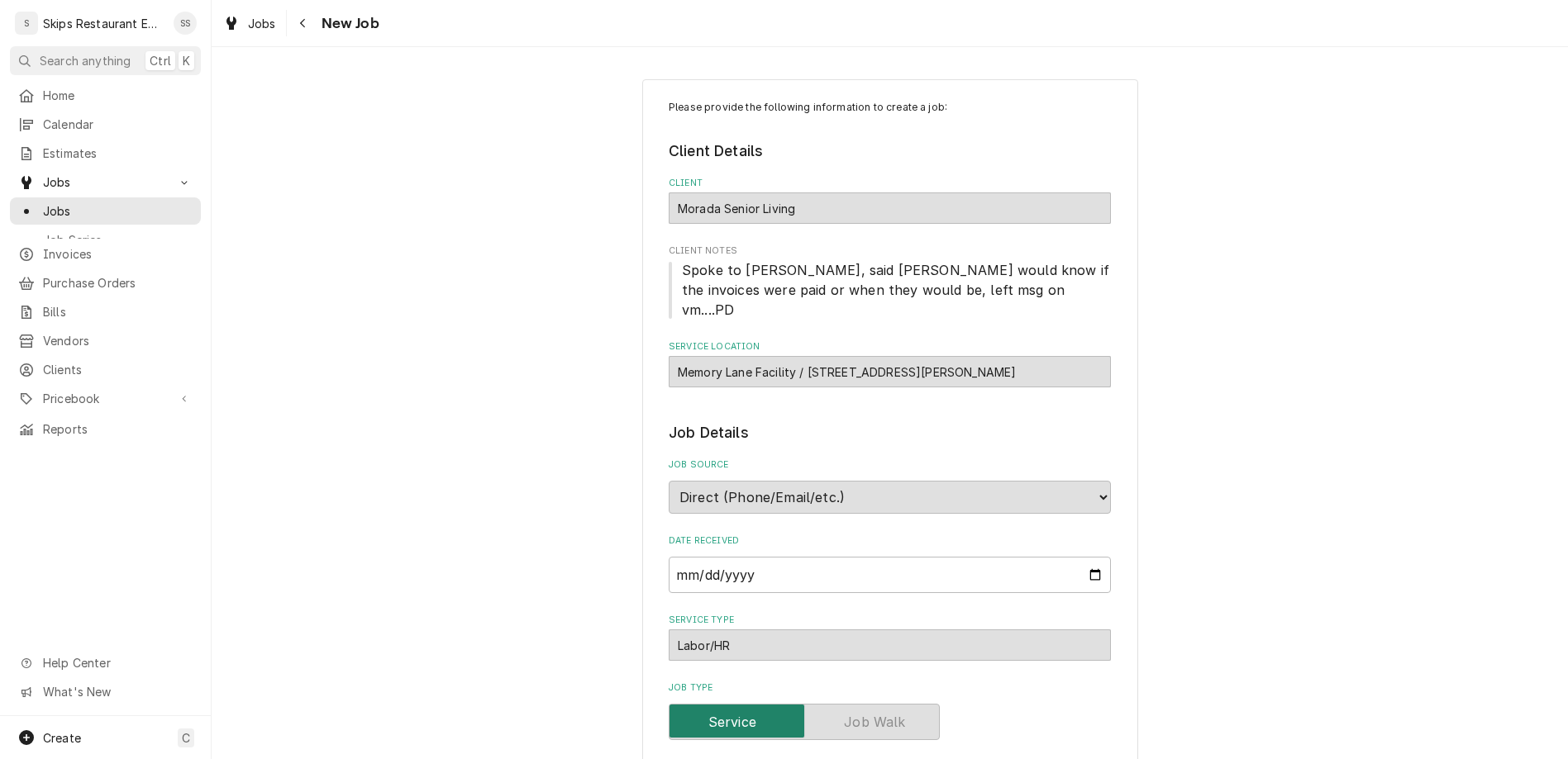
type textarea "x"
type textarea "well #1 not Worki"
type textarea "x"
type textarea "well #1 not Workin"
type textarea "x"
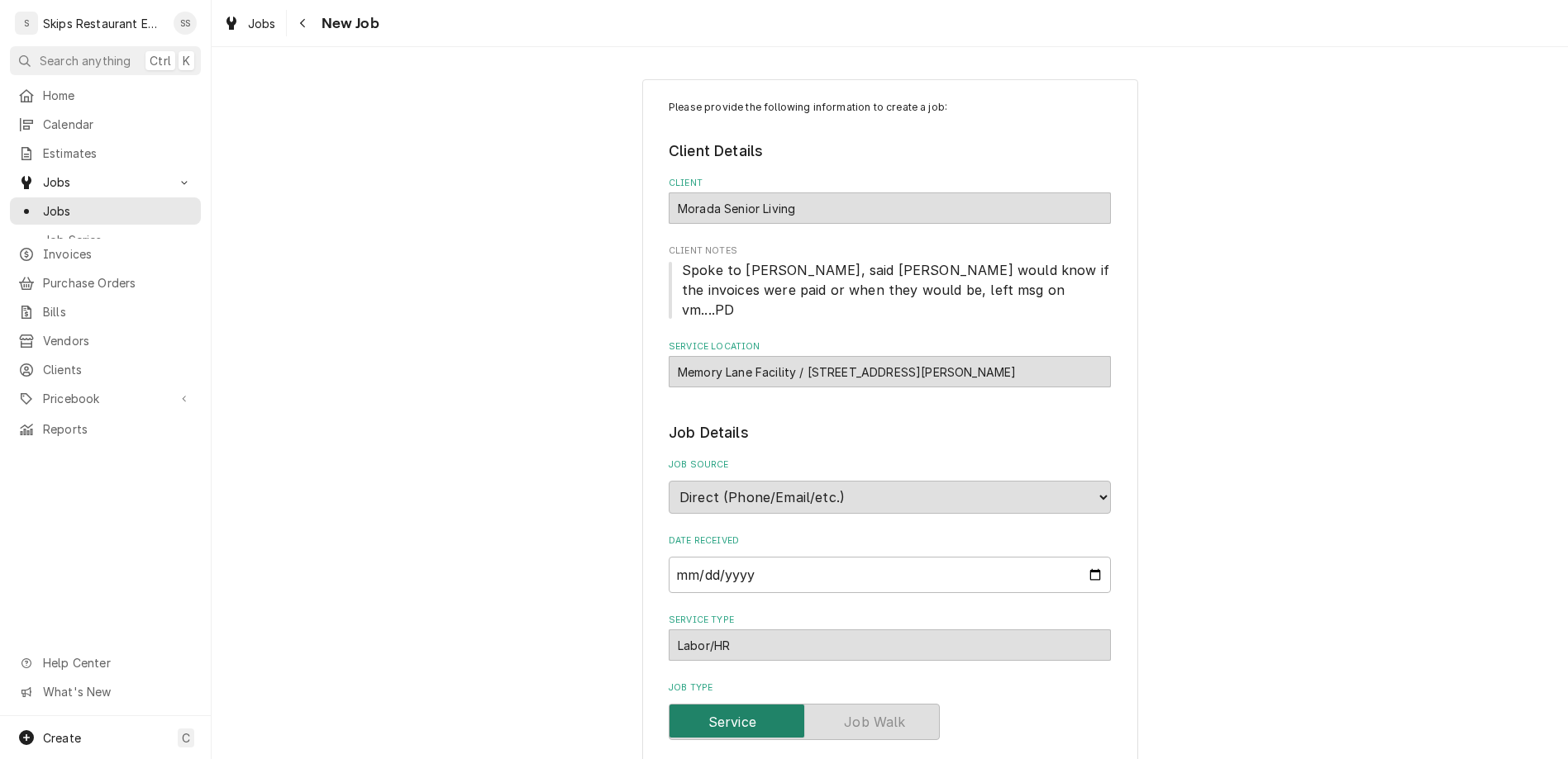
type textarea "well #1 not Working"
type textarea "x"
type textarea "well #1 not orking"
type textarea "x"
type textarea "well #1 not working"
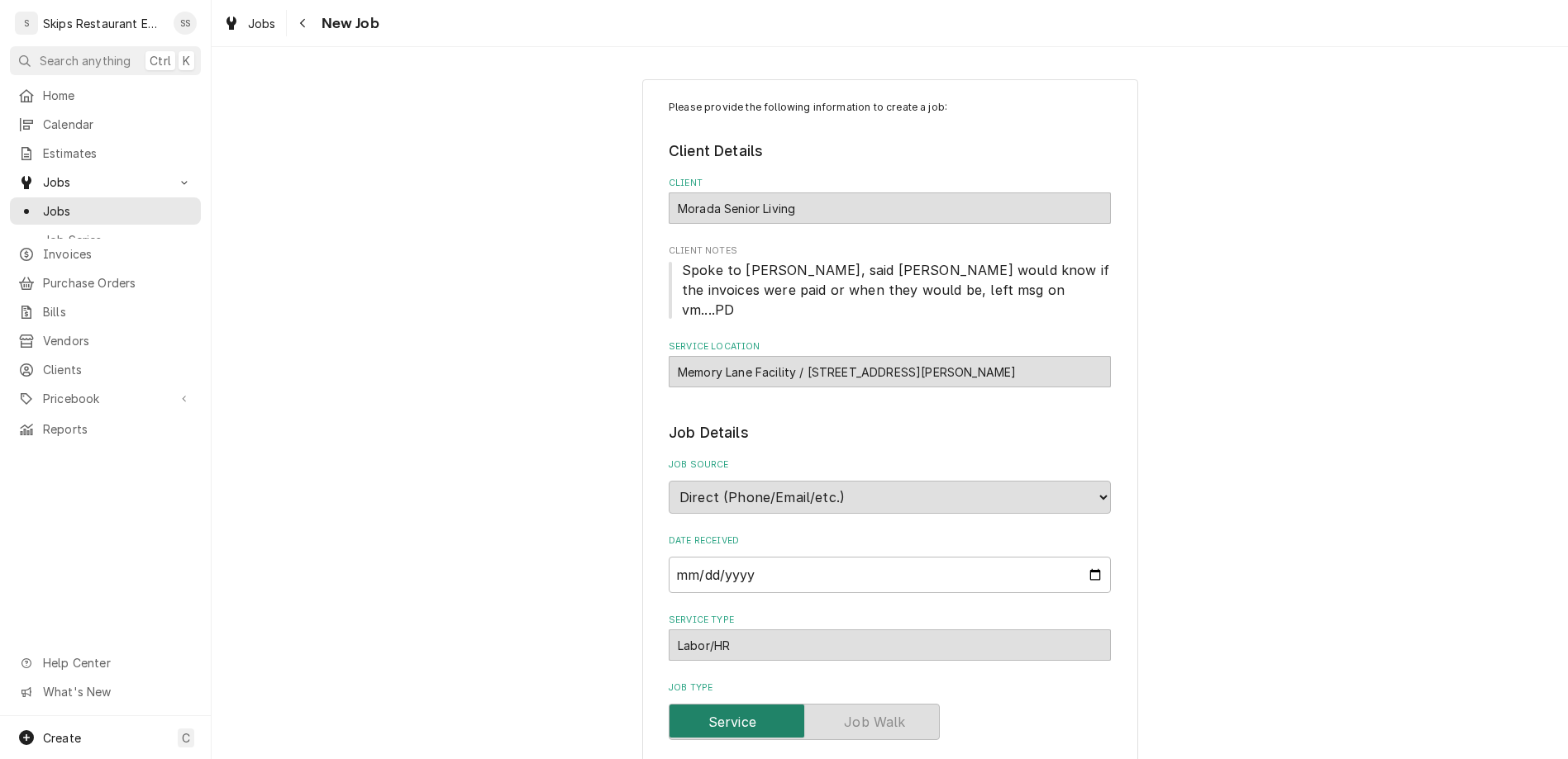
type textarea "x"
type textarea "ell #1 not working"
type textarea "x"
type textarea "Well #1 not working"
type textarea "x"
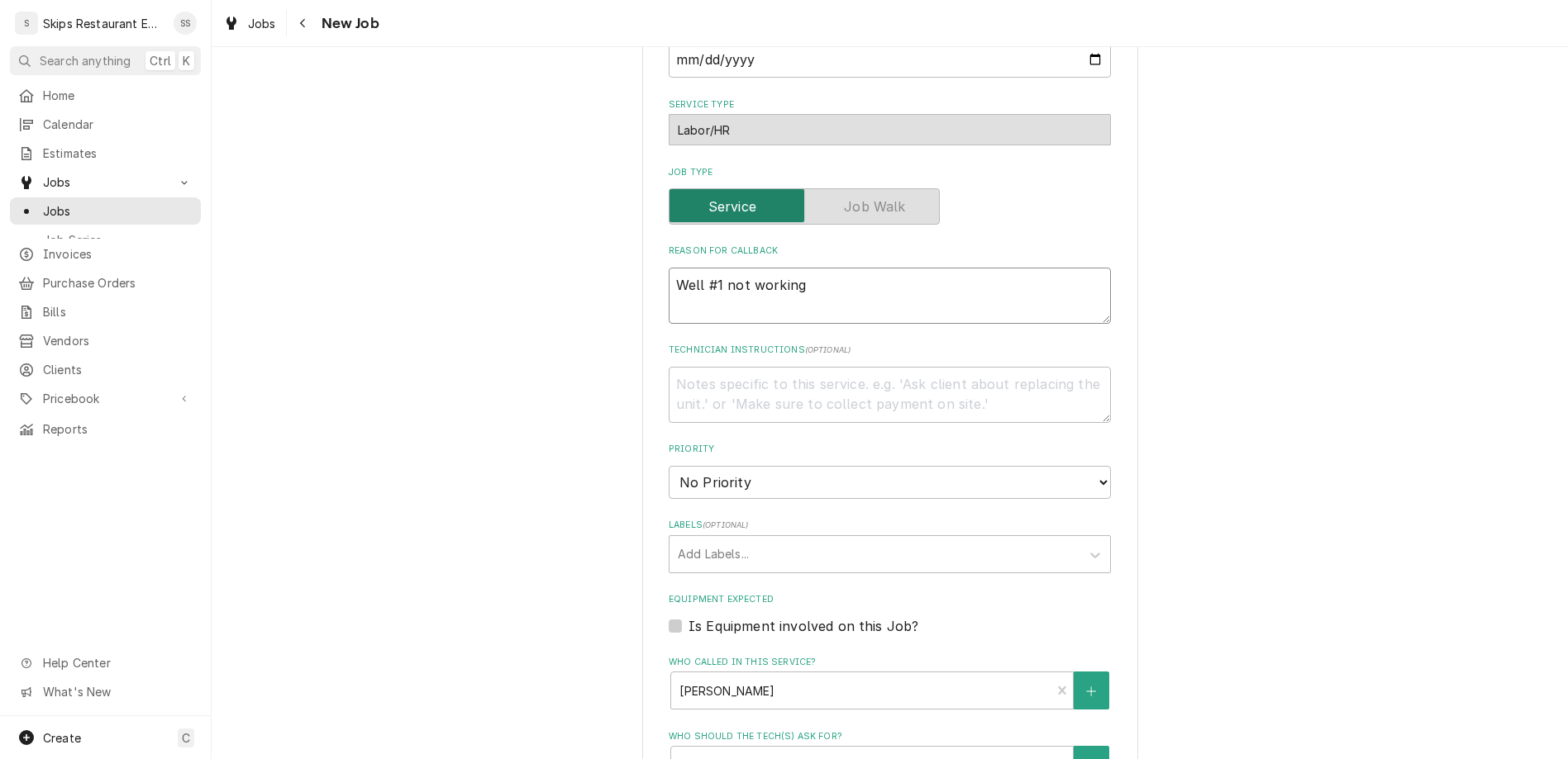
scroll to position [582, 0]
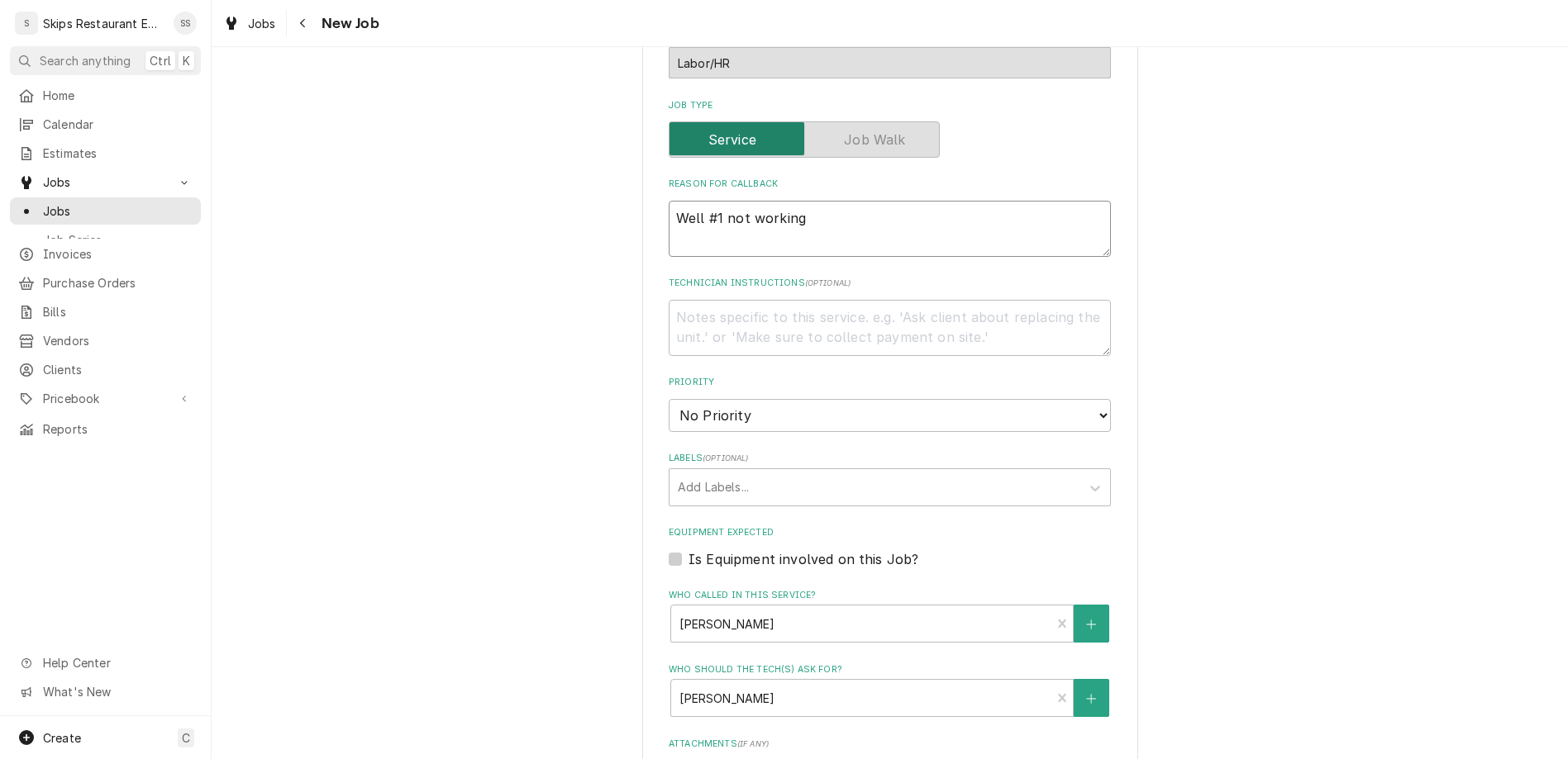
type textarea "Well #1 not working"
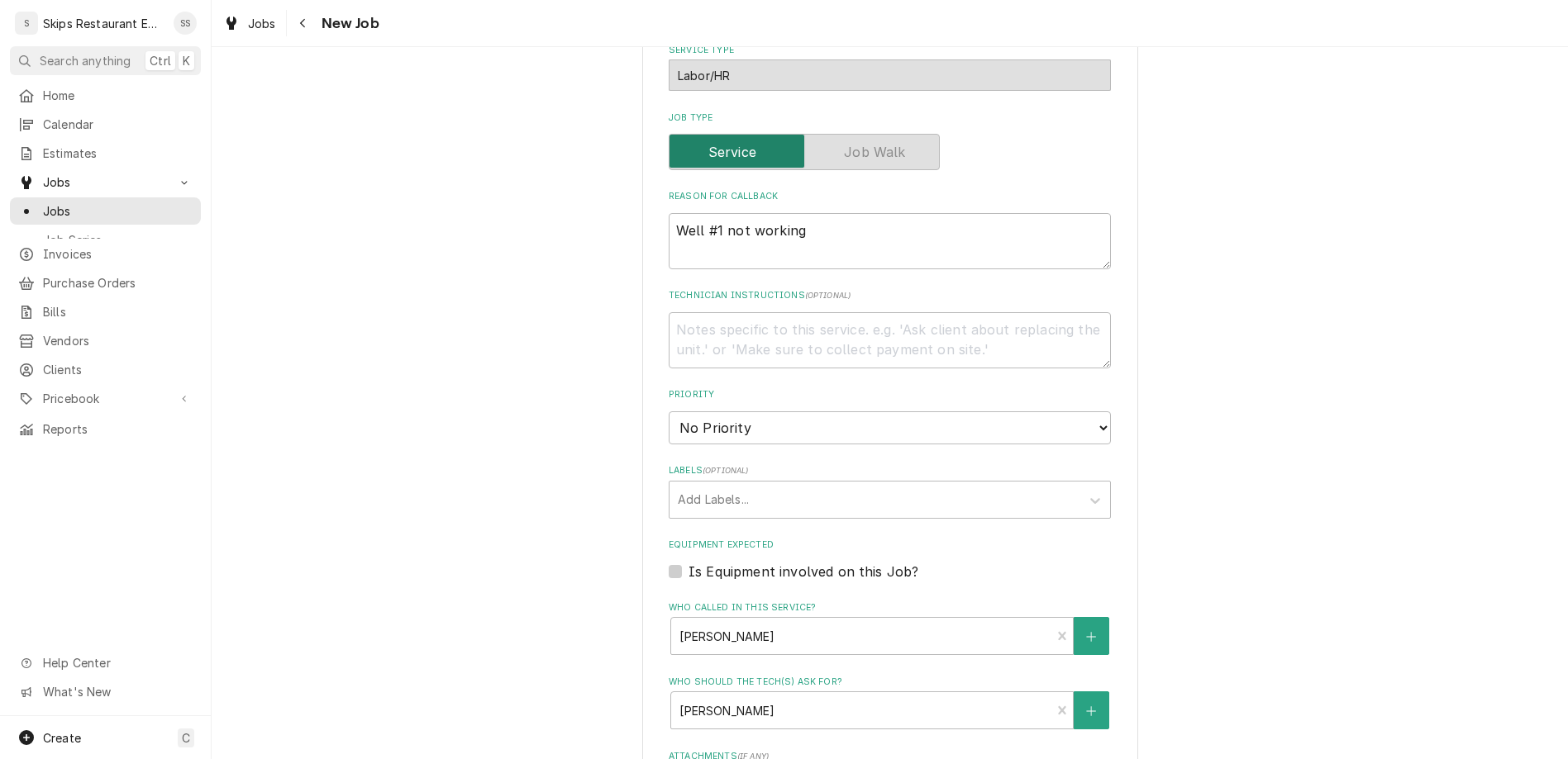
type textarea "x"
